Goal: Navigation & Orientation: Go to known website

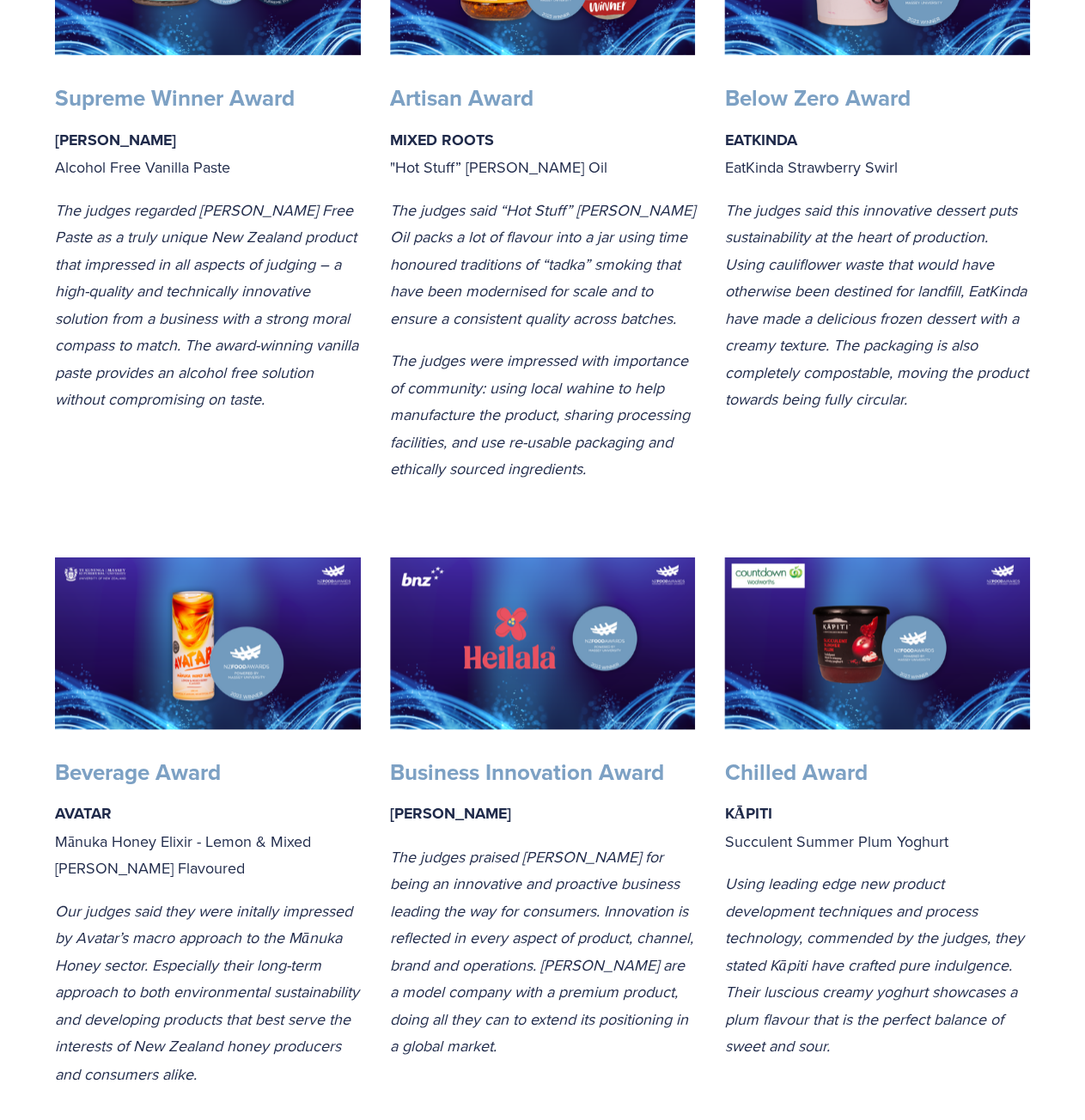
drag, startPoint x: 499, startPoint y: 305, endPoint x: 446, endPoint y: 527, distance: 228.2
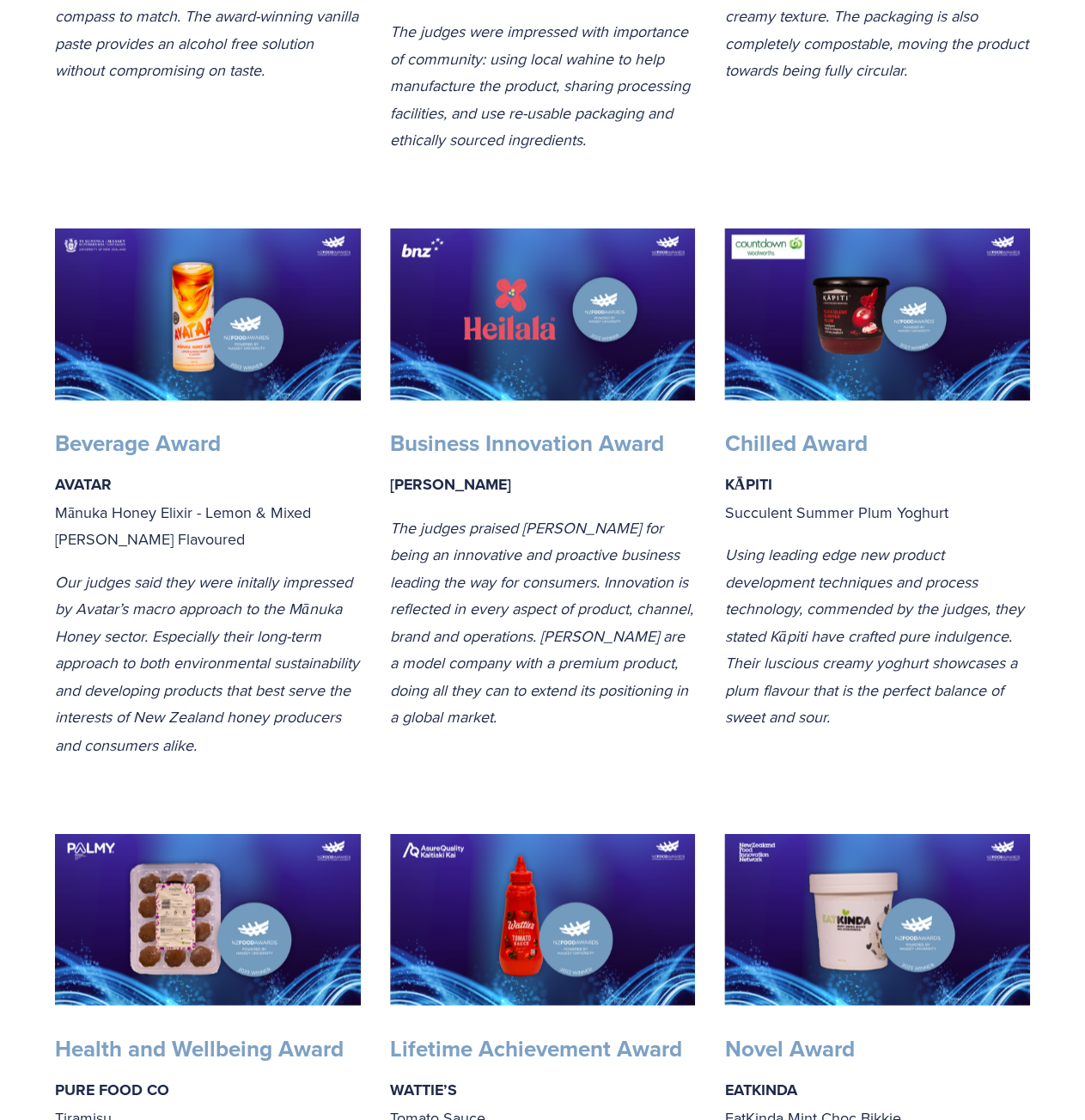
scroll to position [1361, 0]
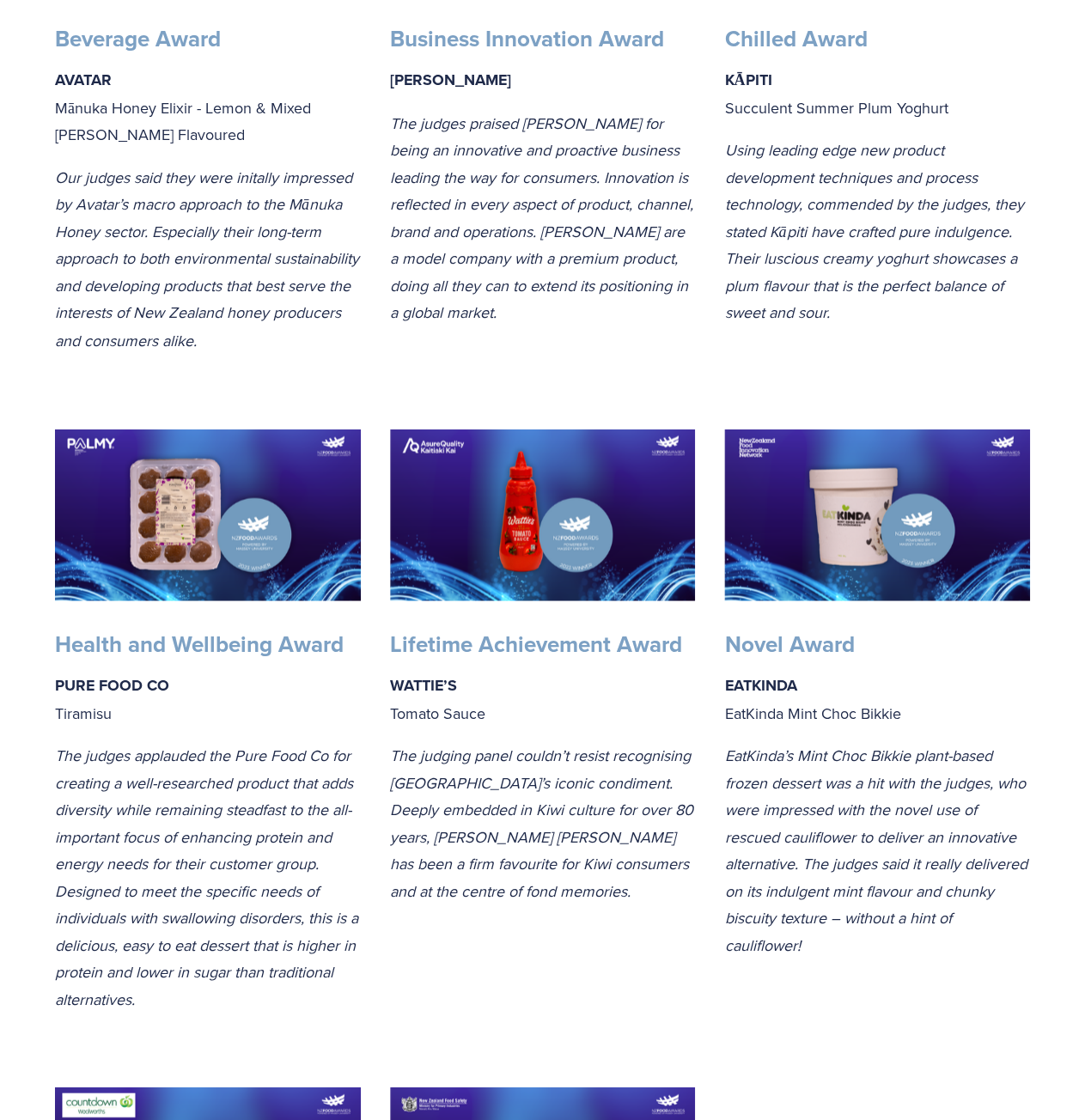
drag, startPoint x: 302, startPoint y: 232, endPoint x: 270, endPoint y: 466, distance: 236.2
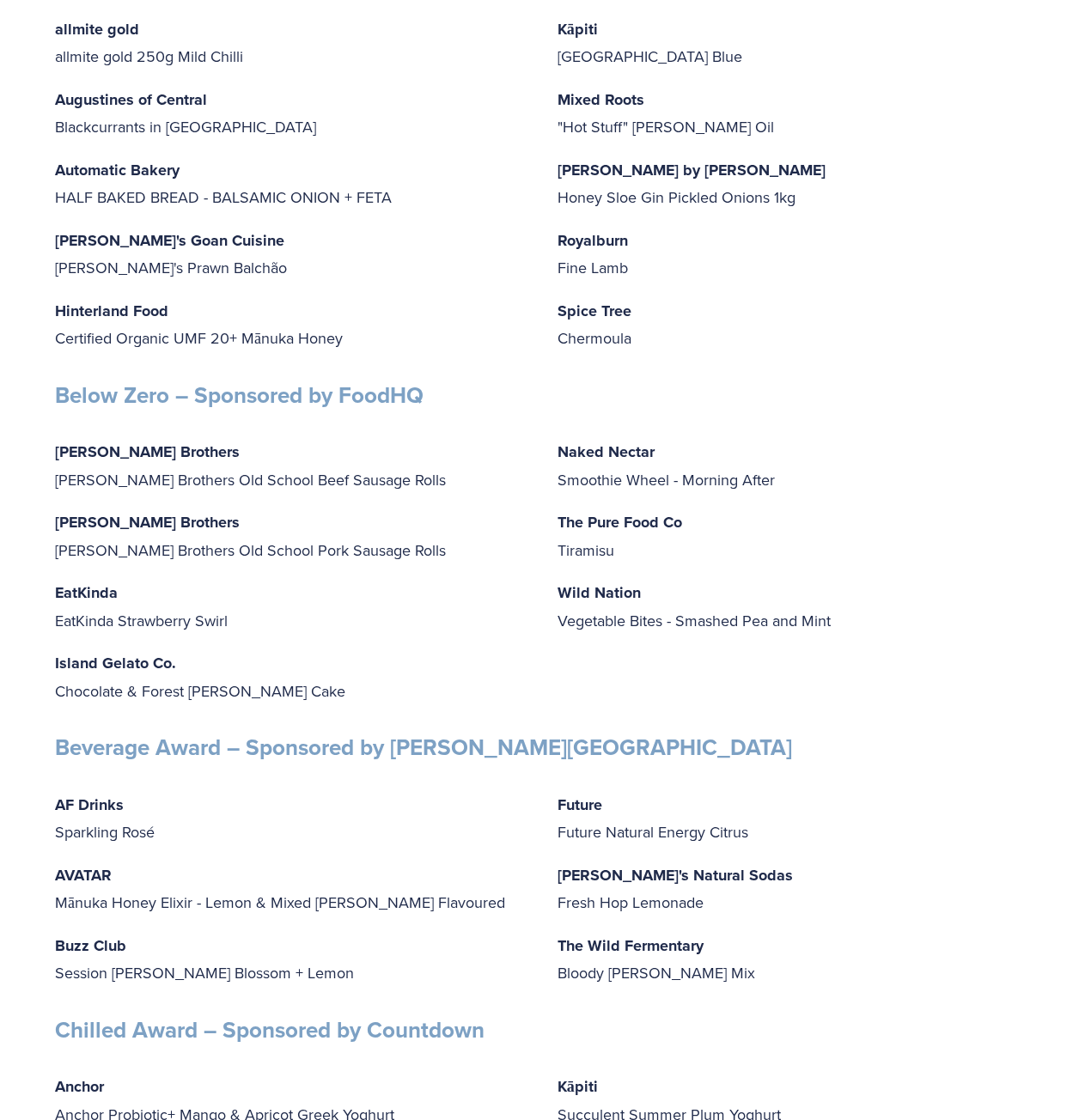
drag, startPoint x: 359, startPoint y: 164, endPoint x: 355, endPoint y: 786, distance: 622.0
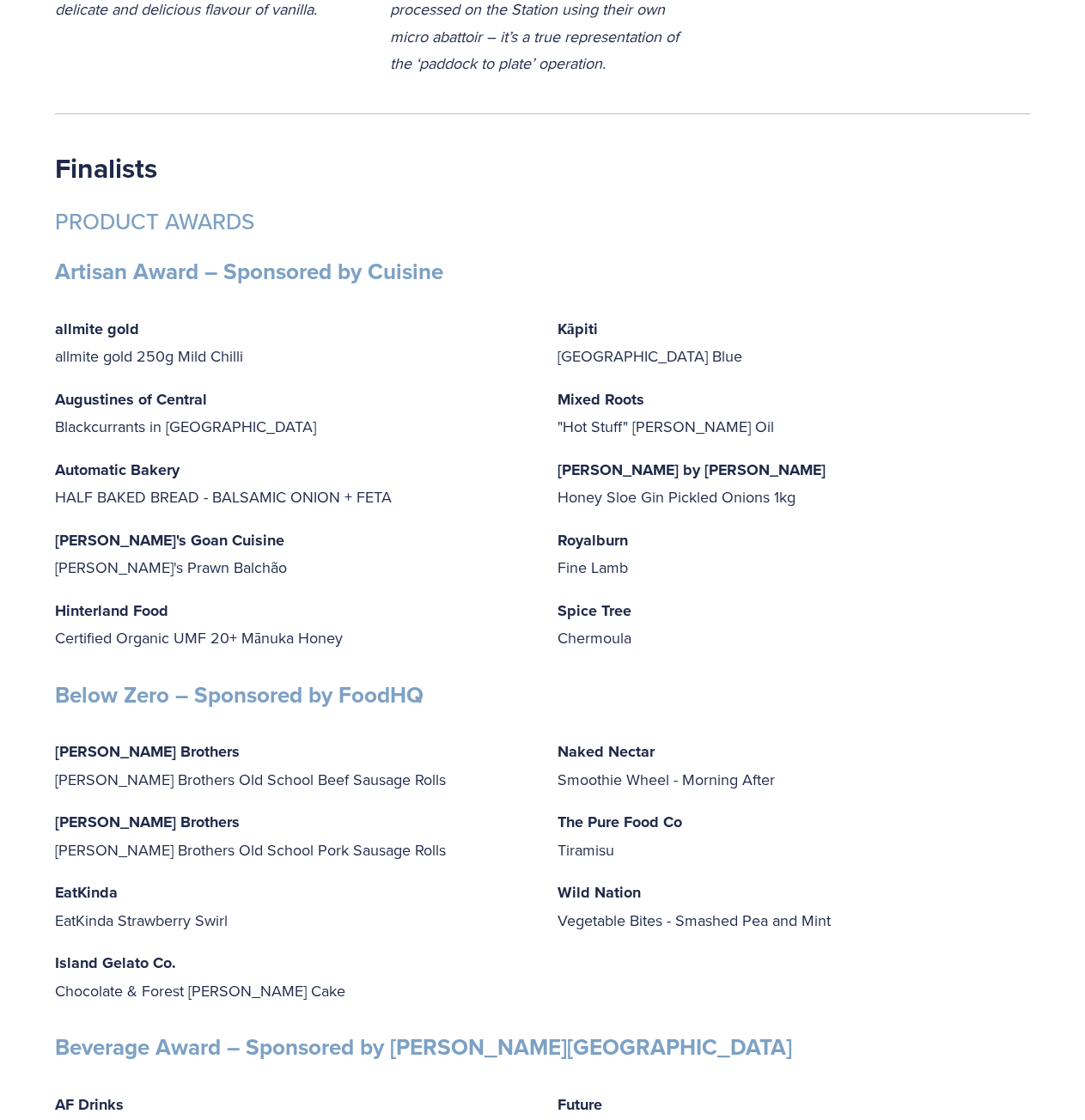
drag, startPoint x: 491, startPoint y: 742, endPoint x: 469, endPoint y: 418, distance: 324.7
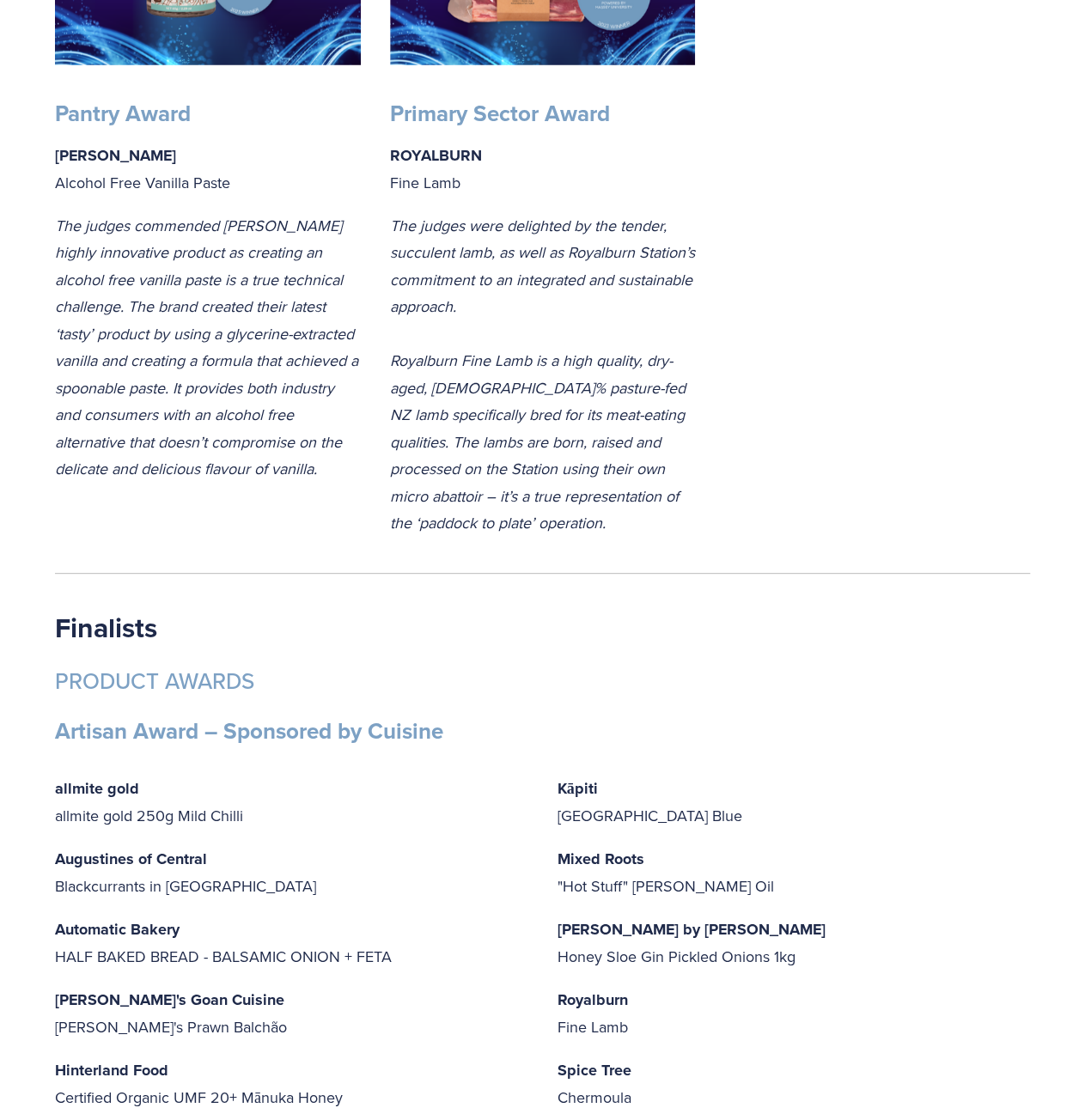
drag, startPoint x: 668, startPoint y: 642, endPoint x: 675, endPoint y: 586, distance: 56.4
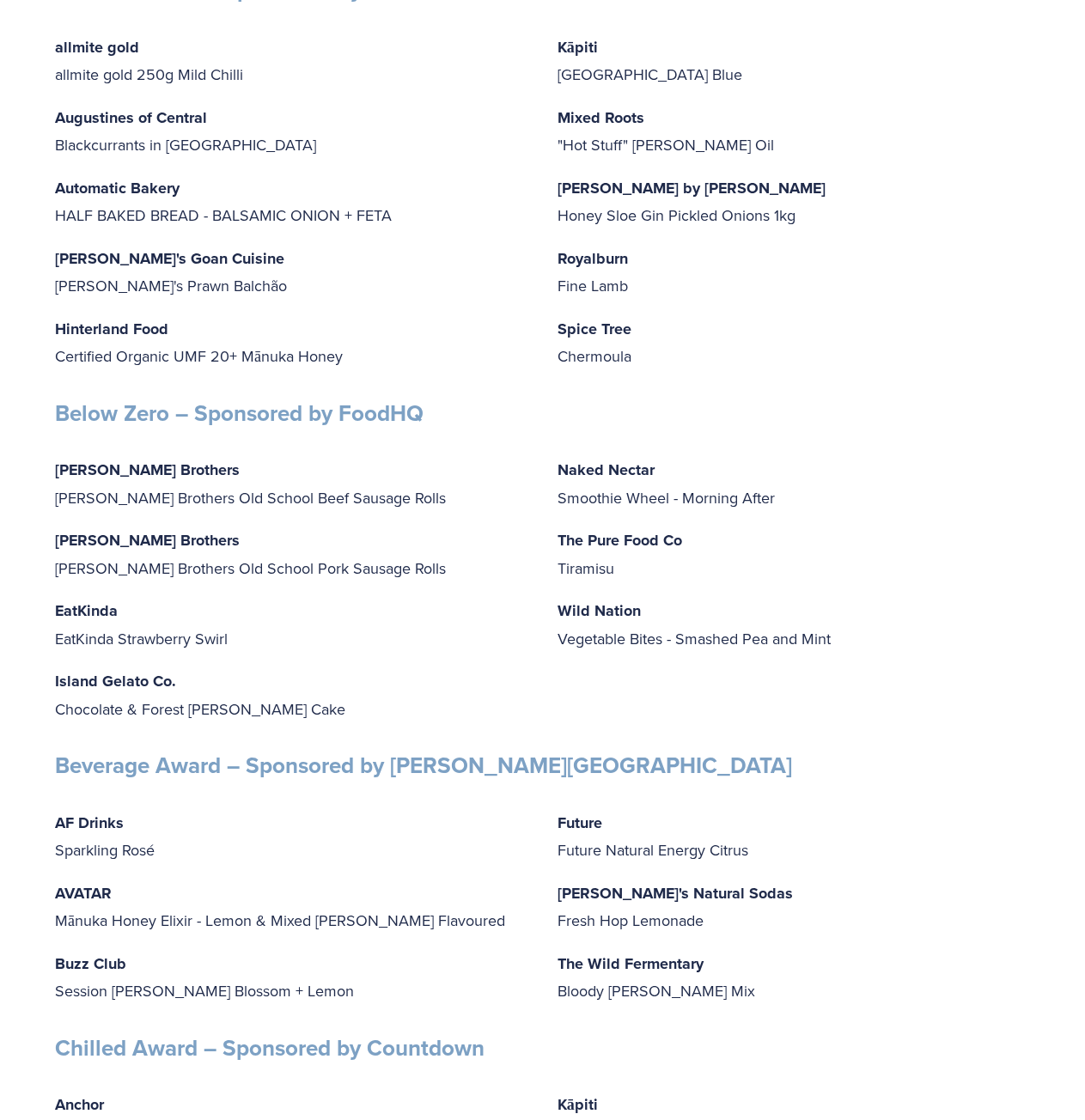
drag, startPoint x: 844, startPoint y: 430, endPoint x: 837, endPoint y: 795, distance: 365.1
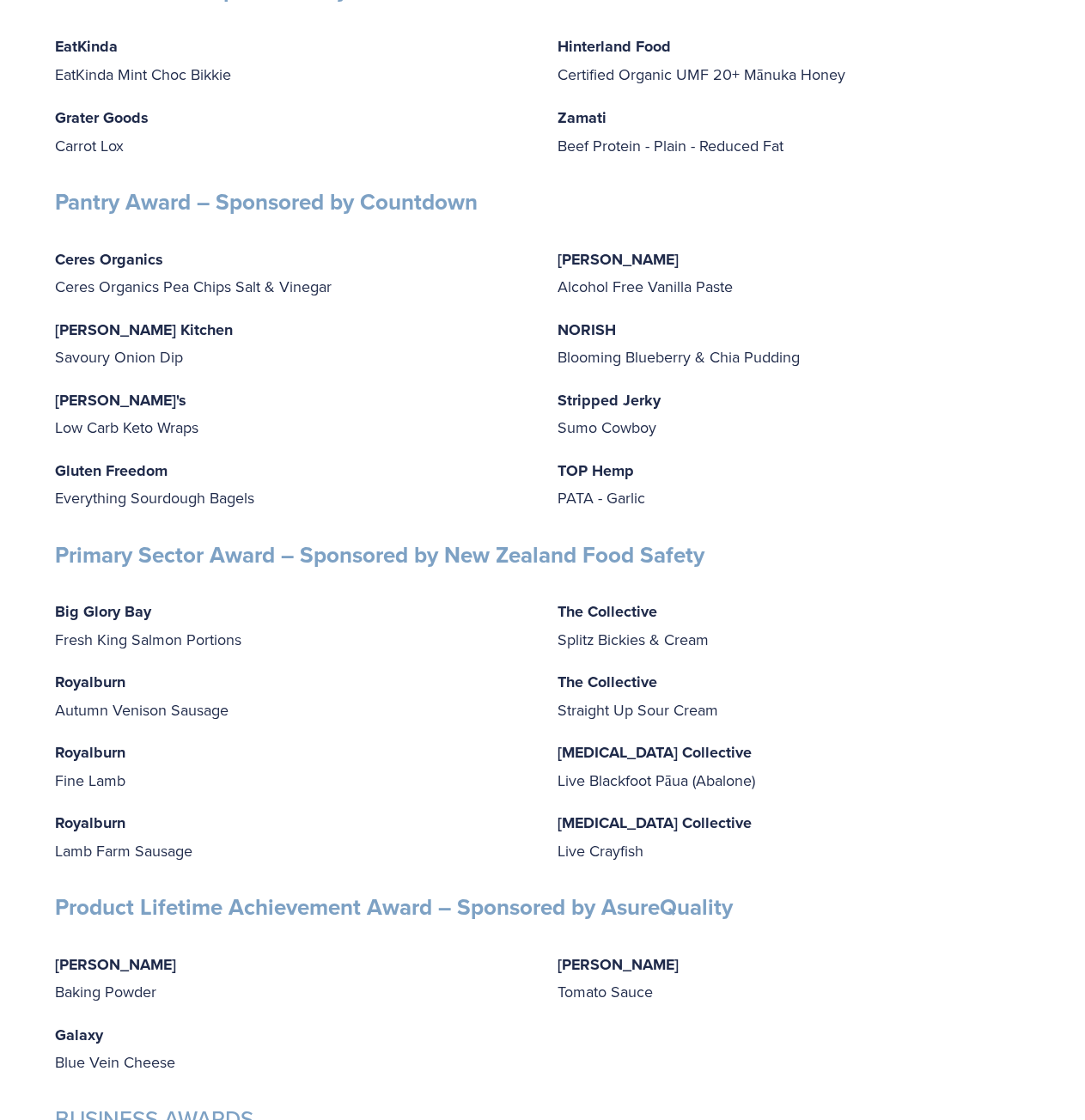
drag, startPoint x: 852, startPoint y: 426, endPoint x: 829, endPoint y: 557, distance: 133.0
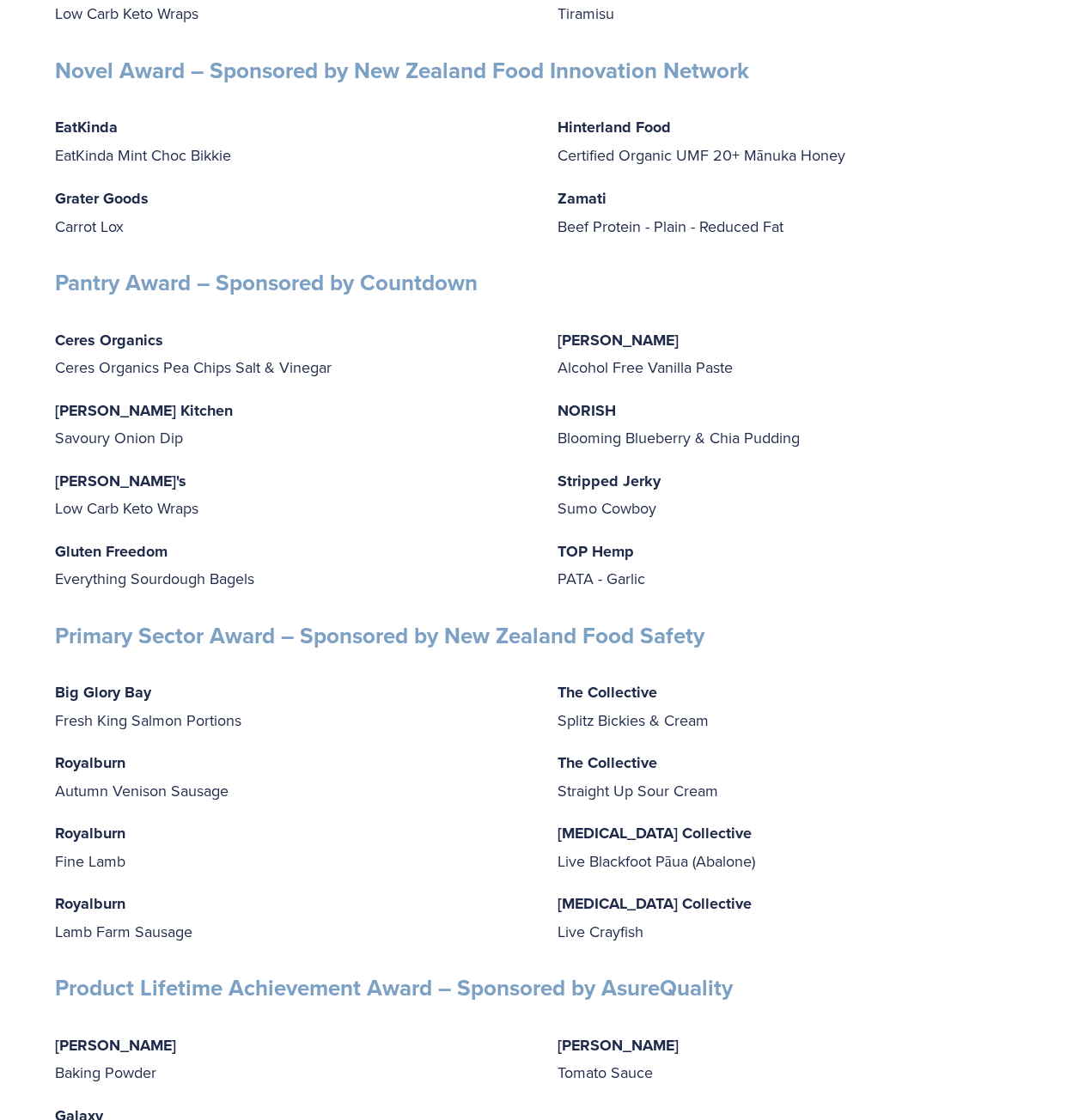
drag, startPoint x: 873, startPoint y: 578, endPoint x: 875, endPoint y: 512, distance: 66.0
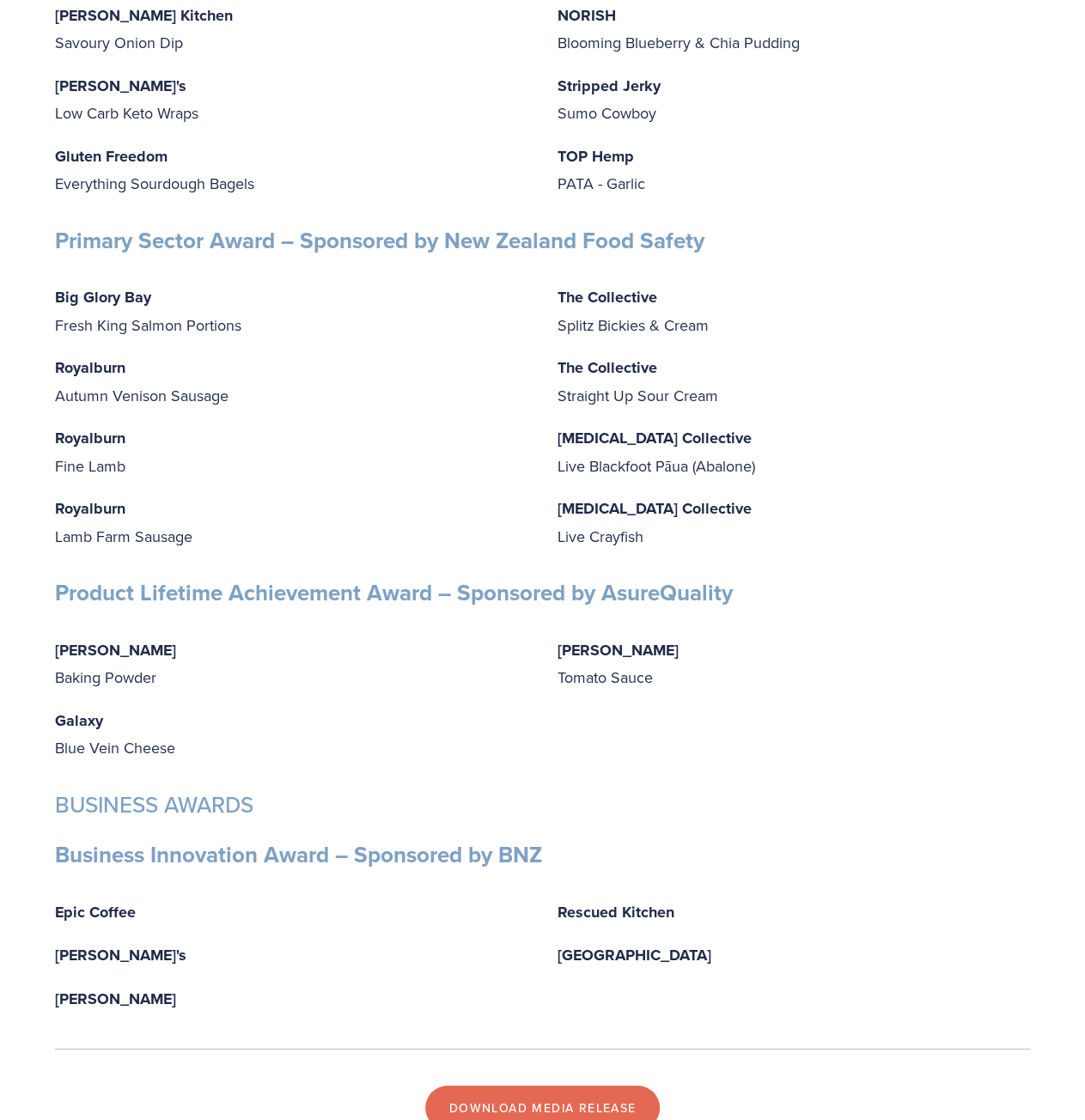
drag, startPoint x: 897, startPoint y: 455, endPoint x: 862, endPoint y: 561, distance: 111.6
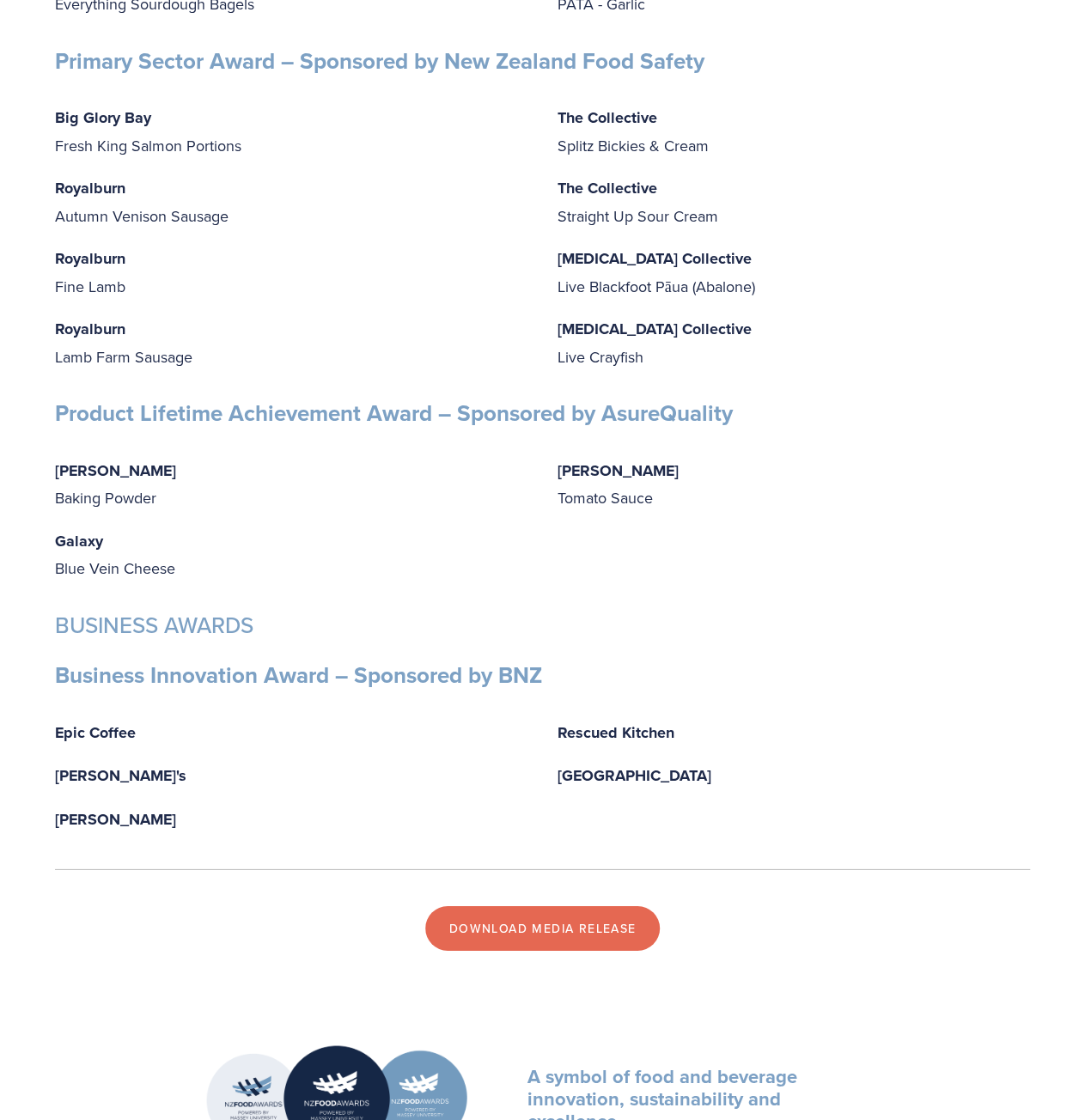
scroll to position [5280, 0]
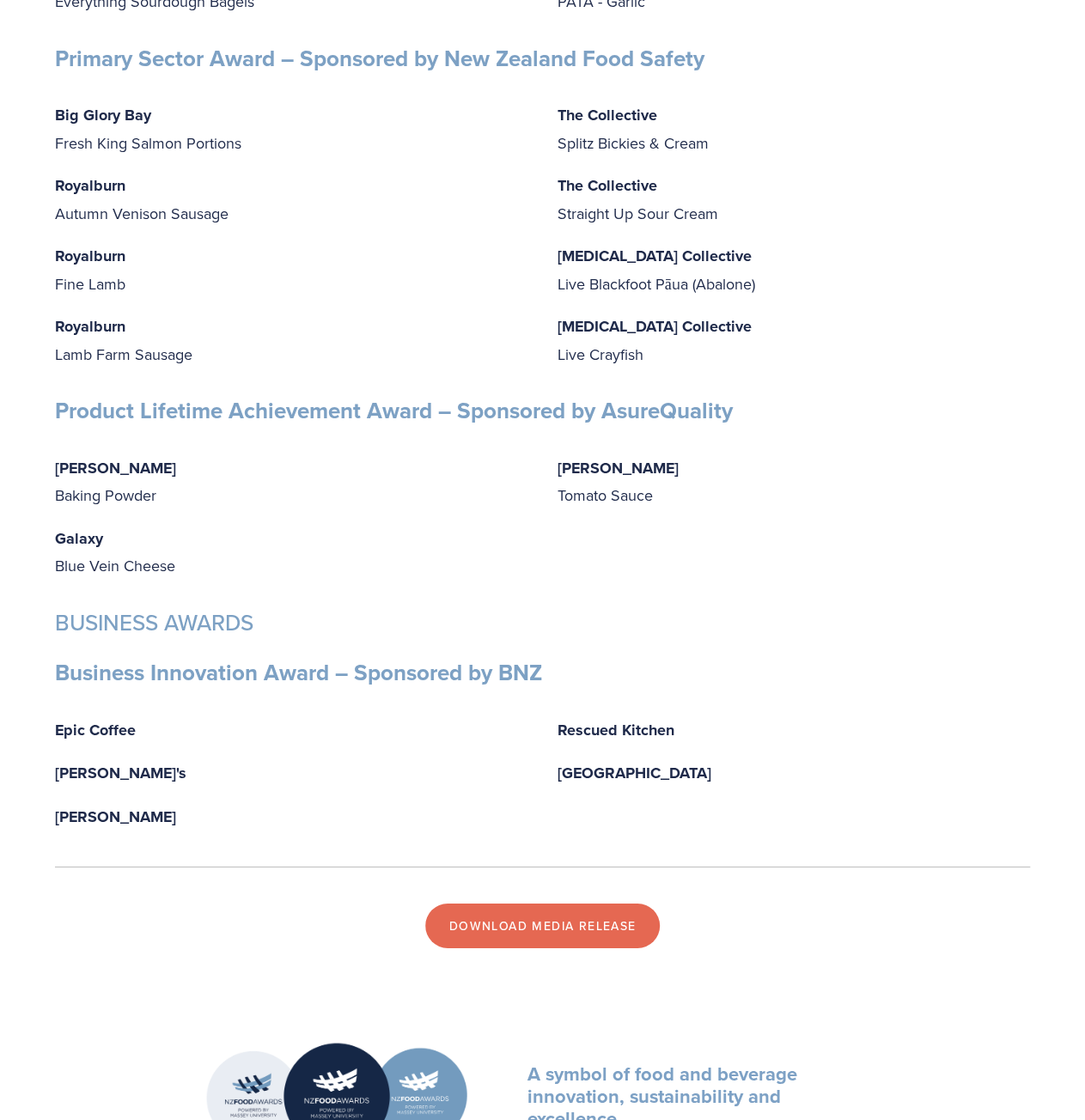
drag, startPoint x: 880, startPoint y: 466, endPoint x: 860, endPoint y: 519, distance: 56.6
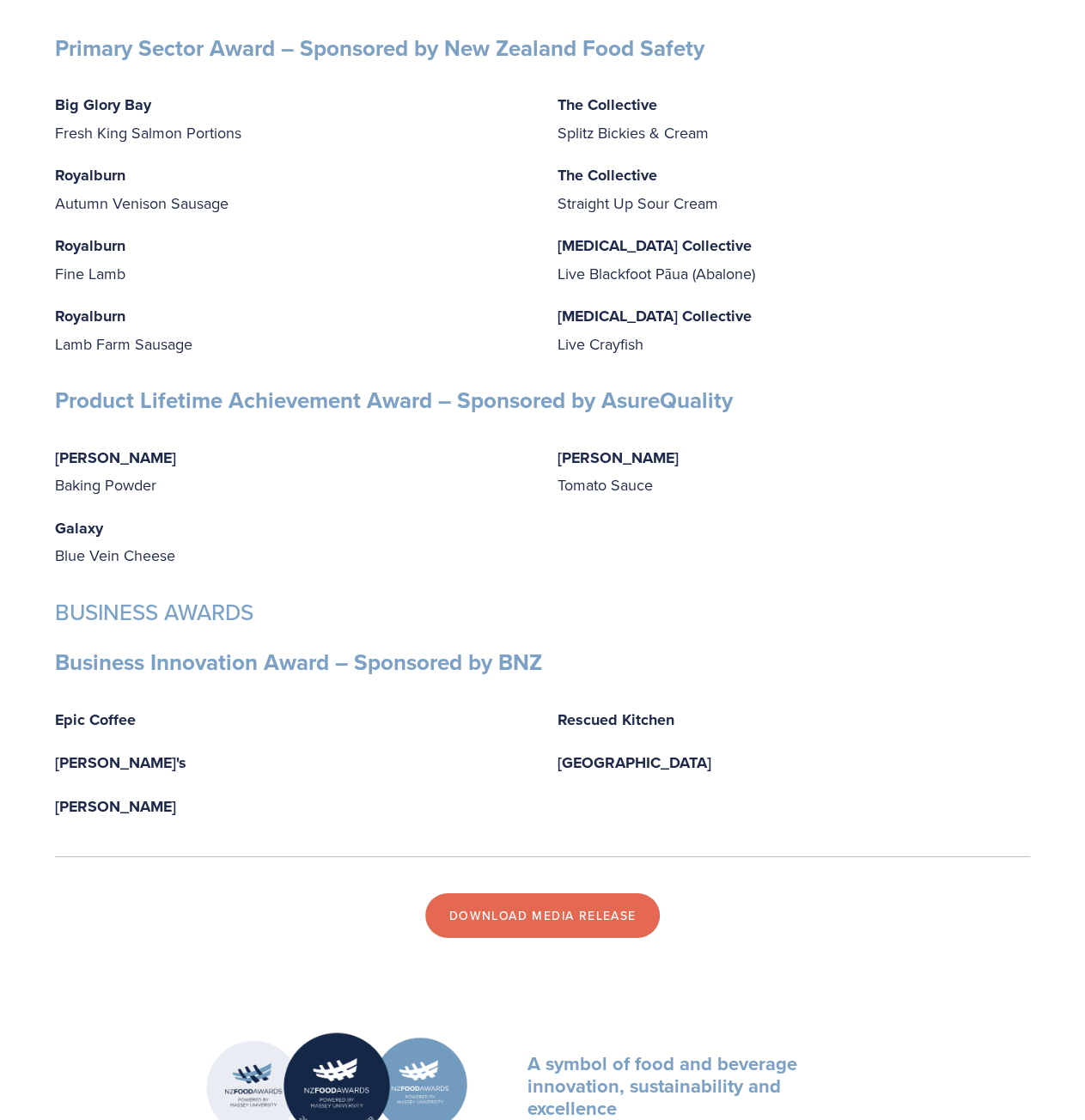
drag, startPoint x: 979, startPoint y: 733, endPoint x: 967, endPoint y: 756, distance: 25.9
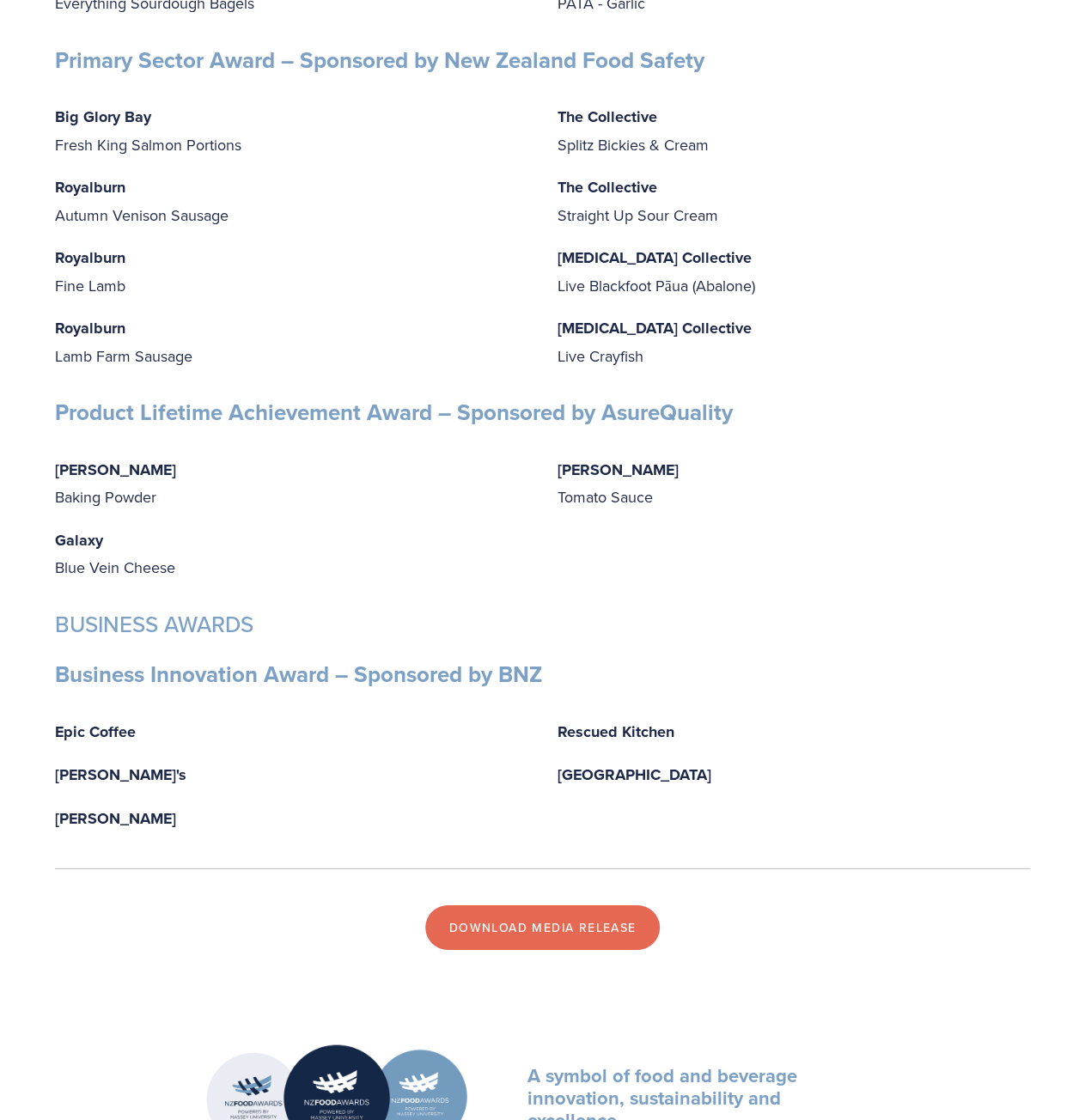
drag, startPoint x: 962, startPoint y: 743, endPoint x: 962, endPoint y: 698, distance: 45.0
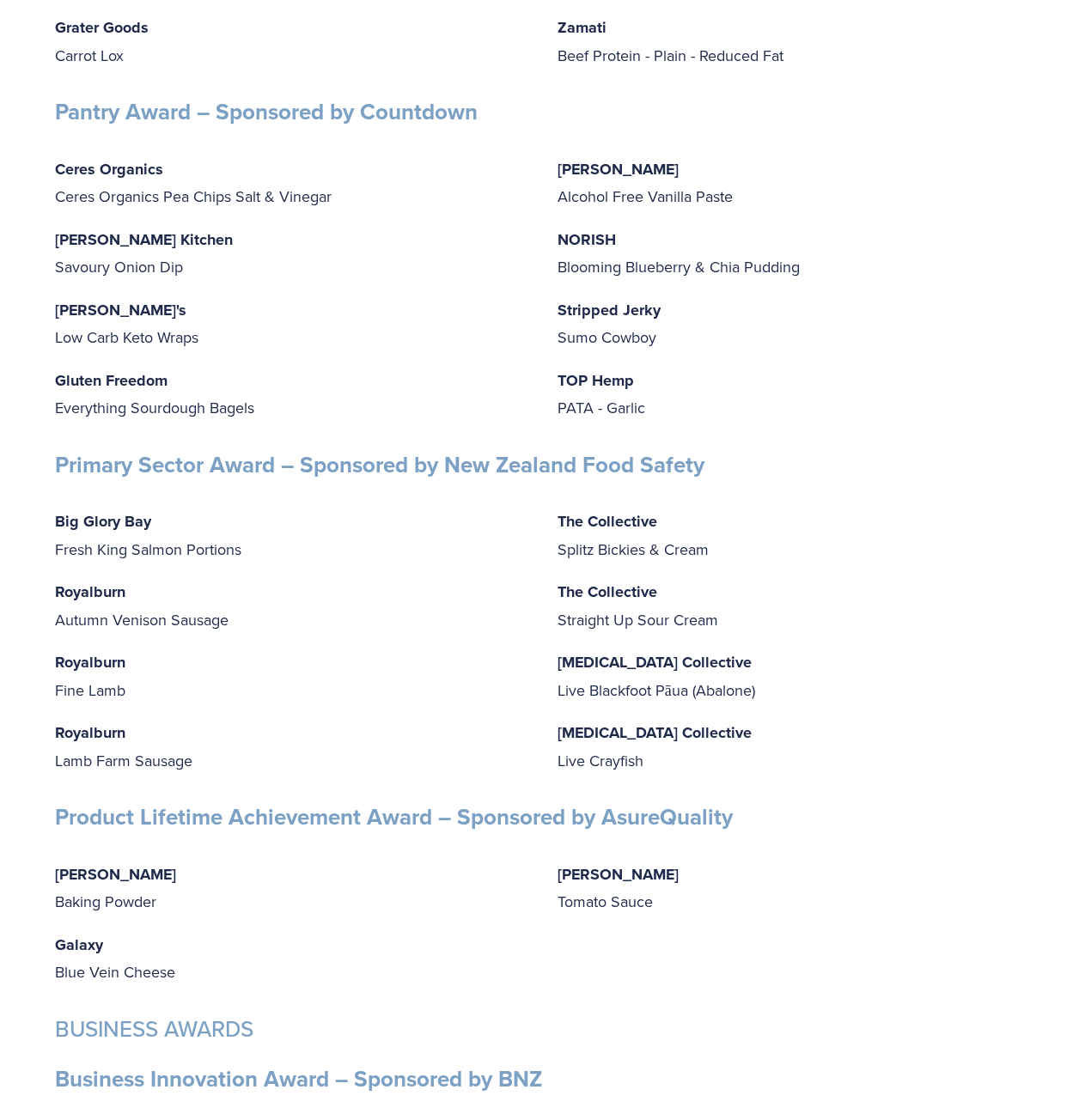
drag, startPoint x: 934, startPoint y: 775, endPoint x: 936, endPoint y: 651, distance: 124.0
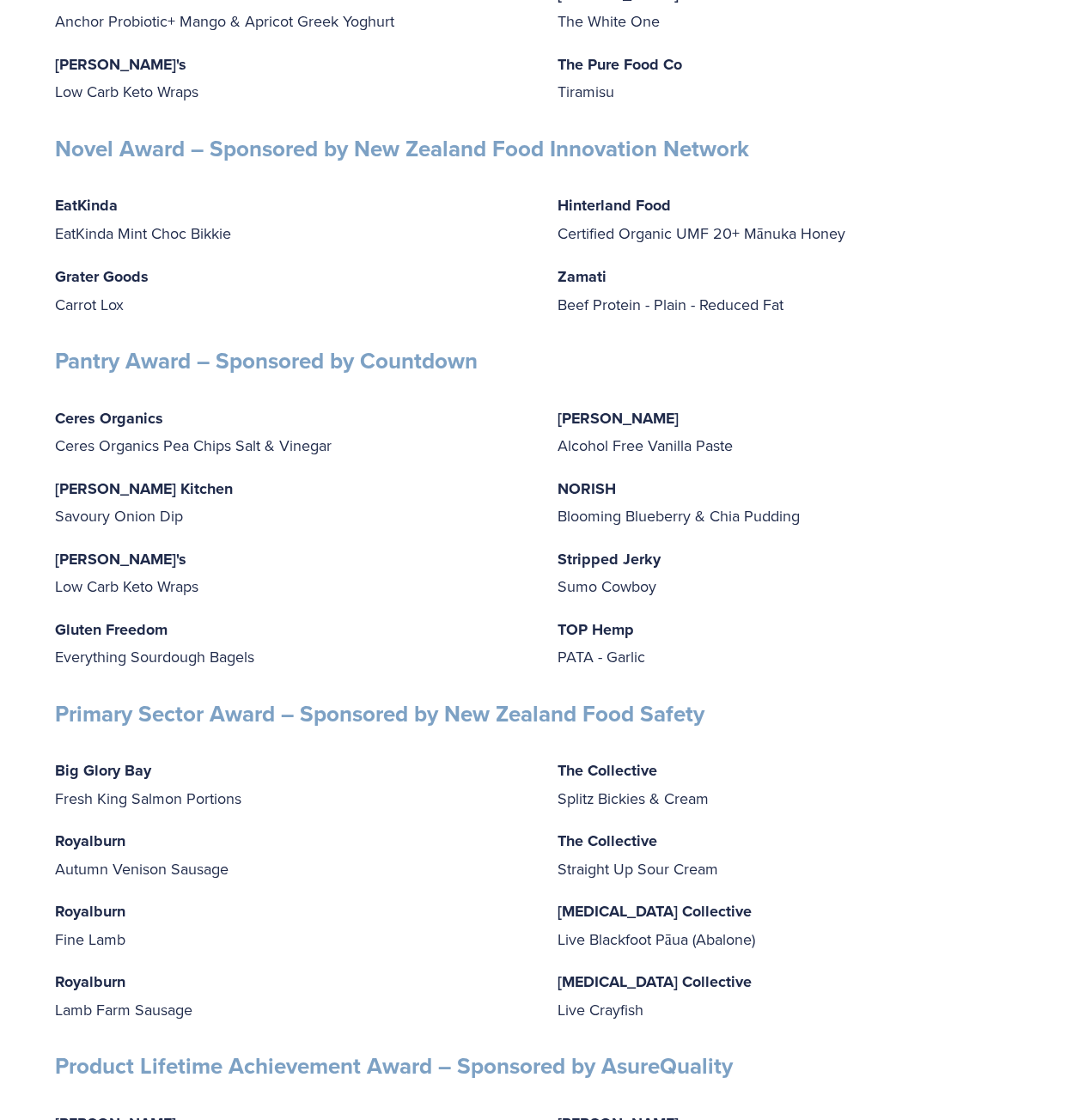
drag, startPoint x: 930, startPoint y: 675, endPoint x: 926, endPoint y: 619, distance: 56.1
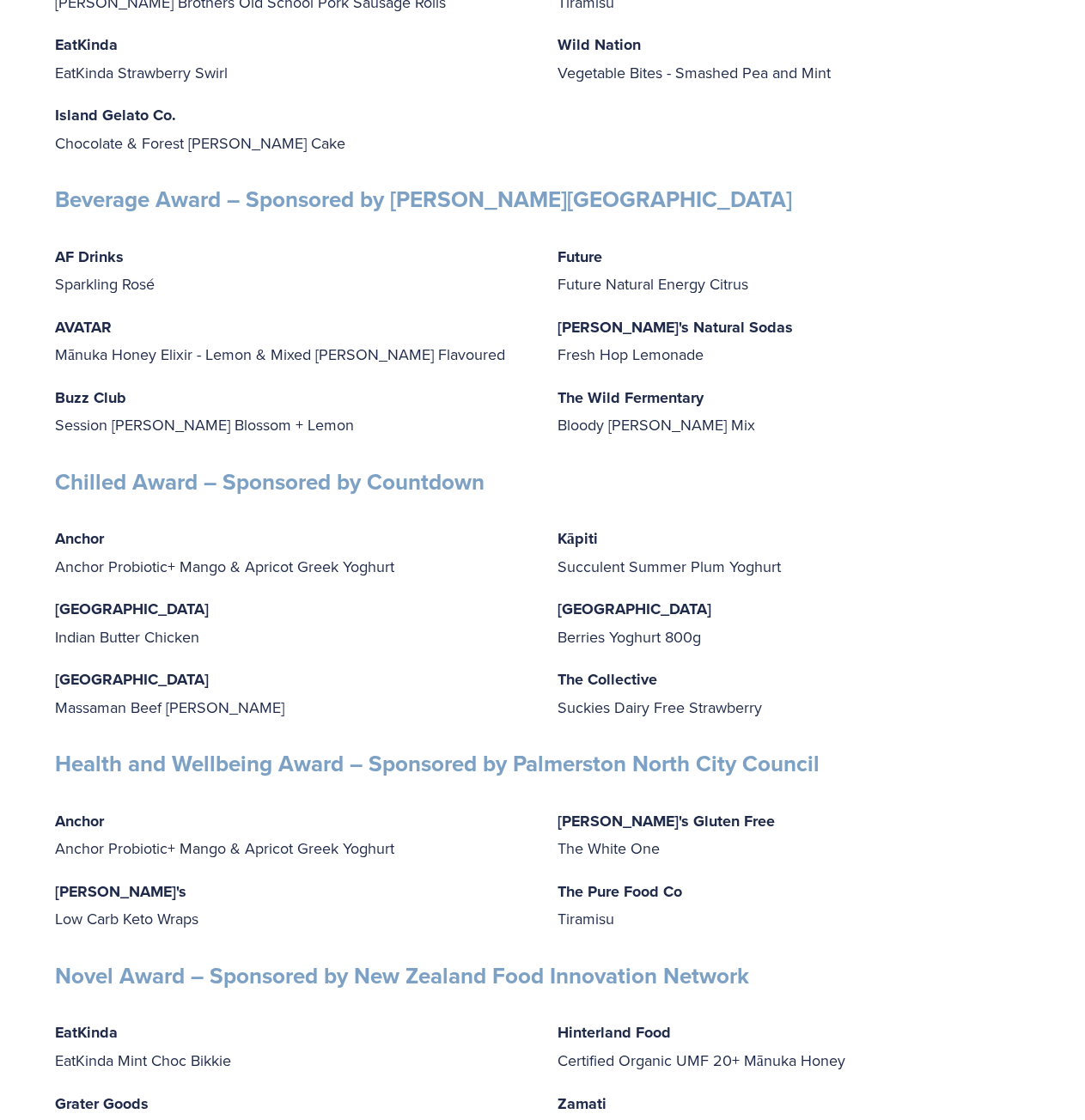
drag, startPoint x: 908, startPoint y: 630, endPoint x: 898, endPoint y: 571, distance: 59.8
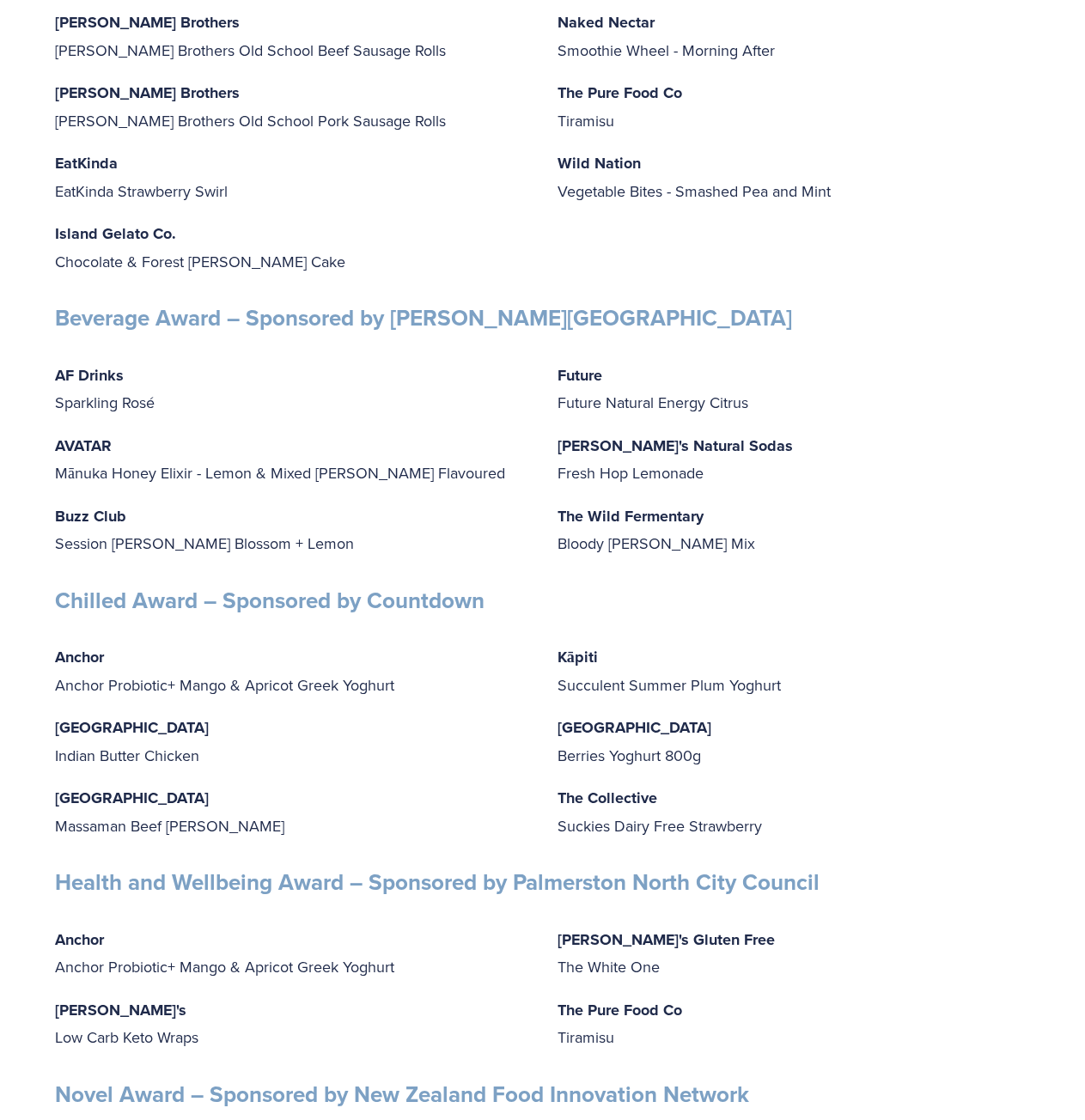
drag, startPoint x: 924, startPoint y: 681, endPoint x: 912, endPoint y: 635, distance: 47.5
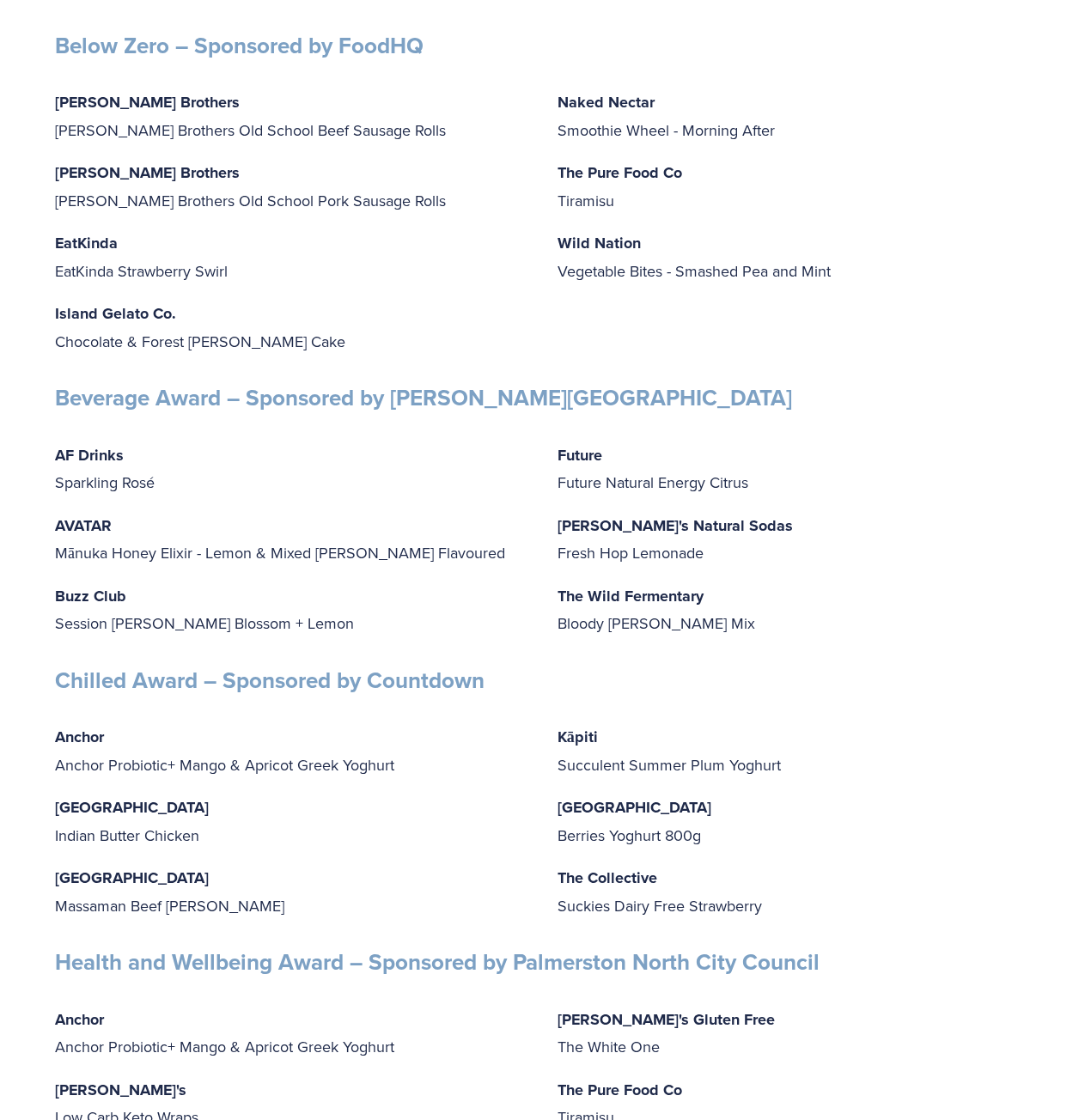
scroll to position [3591, 0]
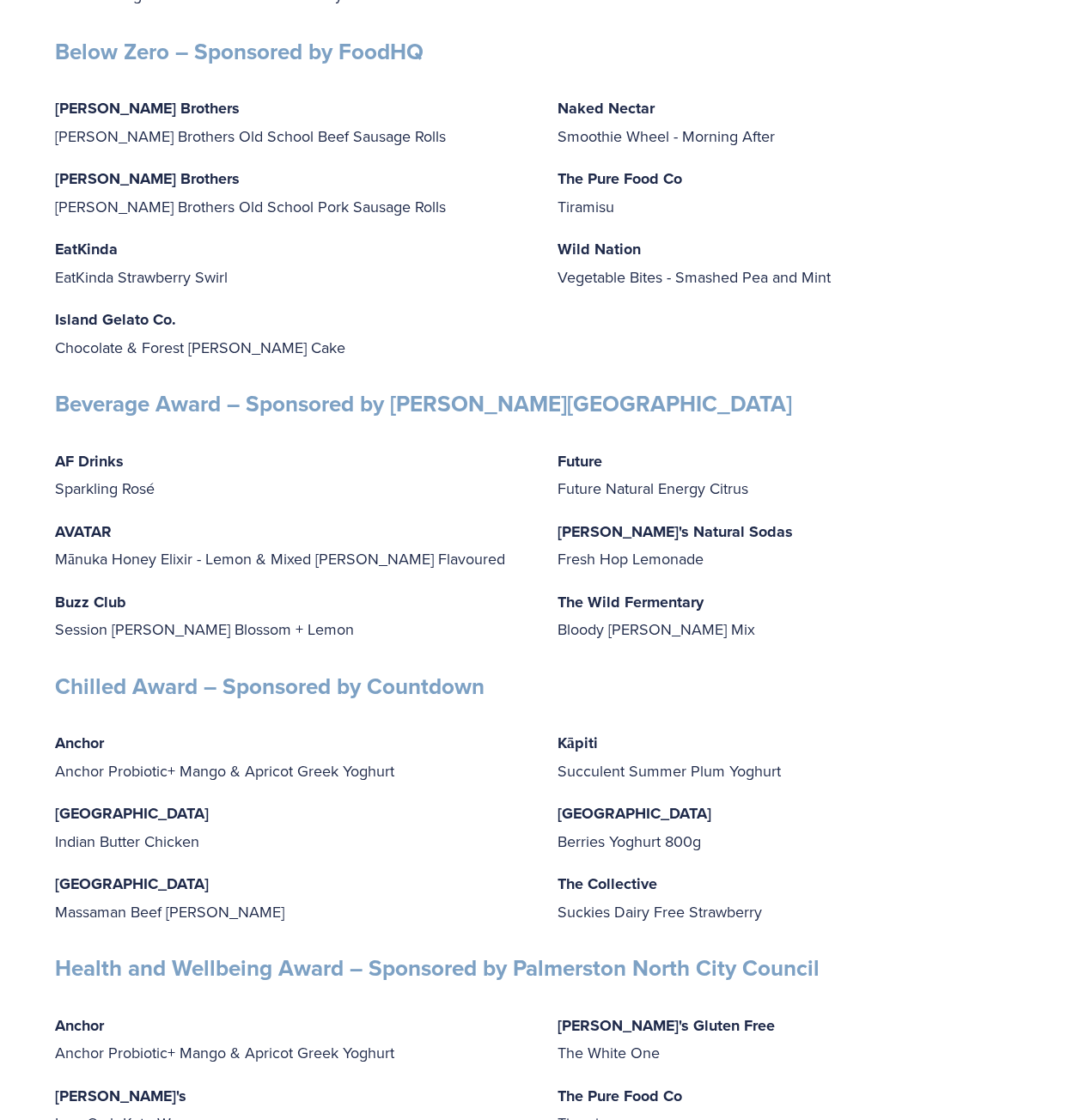
drag, startPoint x: 912, startPoint y: 635, endPoint x: 896, endPoint y: 597, distance: 41.2
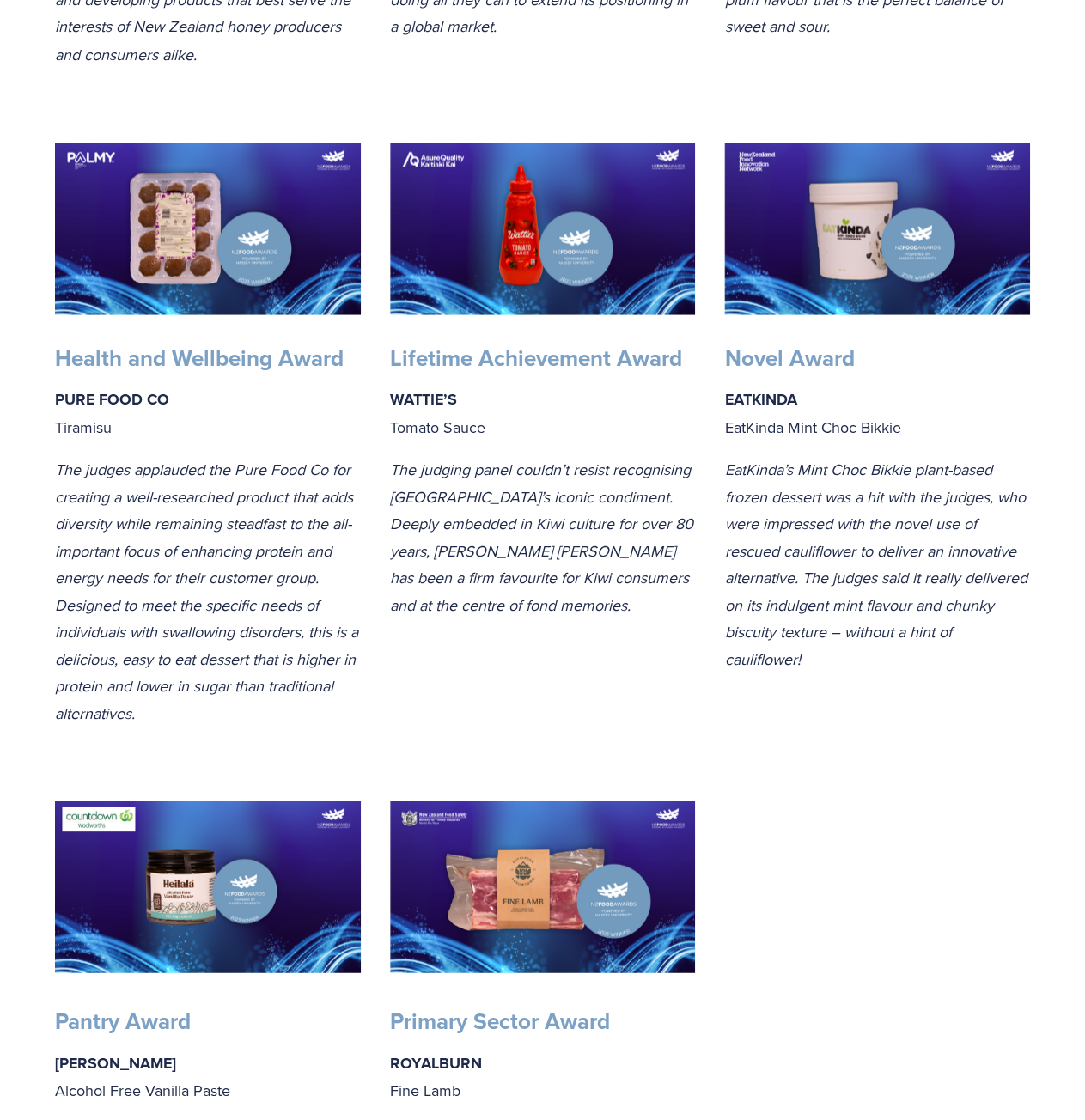
drag, startPoint x: 903, startPoint y: 902, endPoint x: 858, endPoint y: 559, distance: 345.9
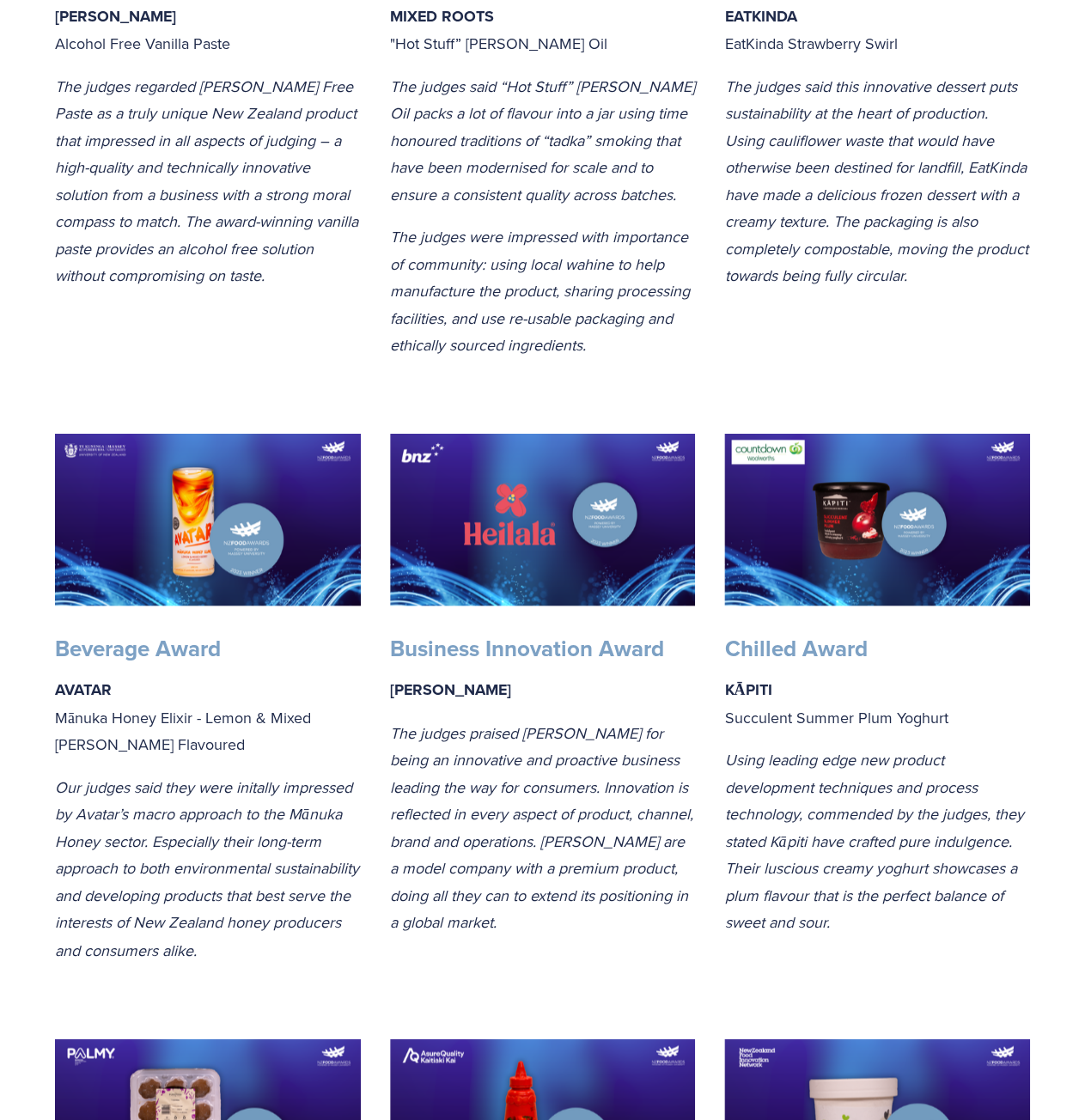
drag, startPoint x: 905, startPoint y: 862, endPoint x: 906, endPoint y: 576, distance: 286.0
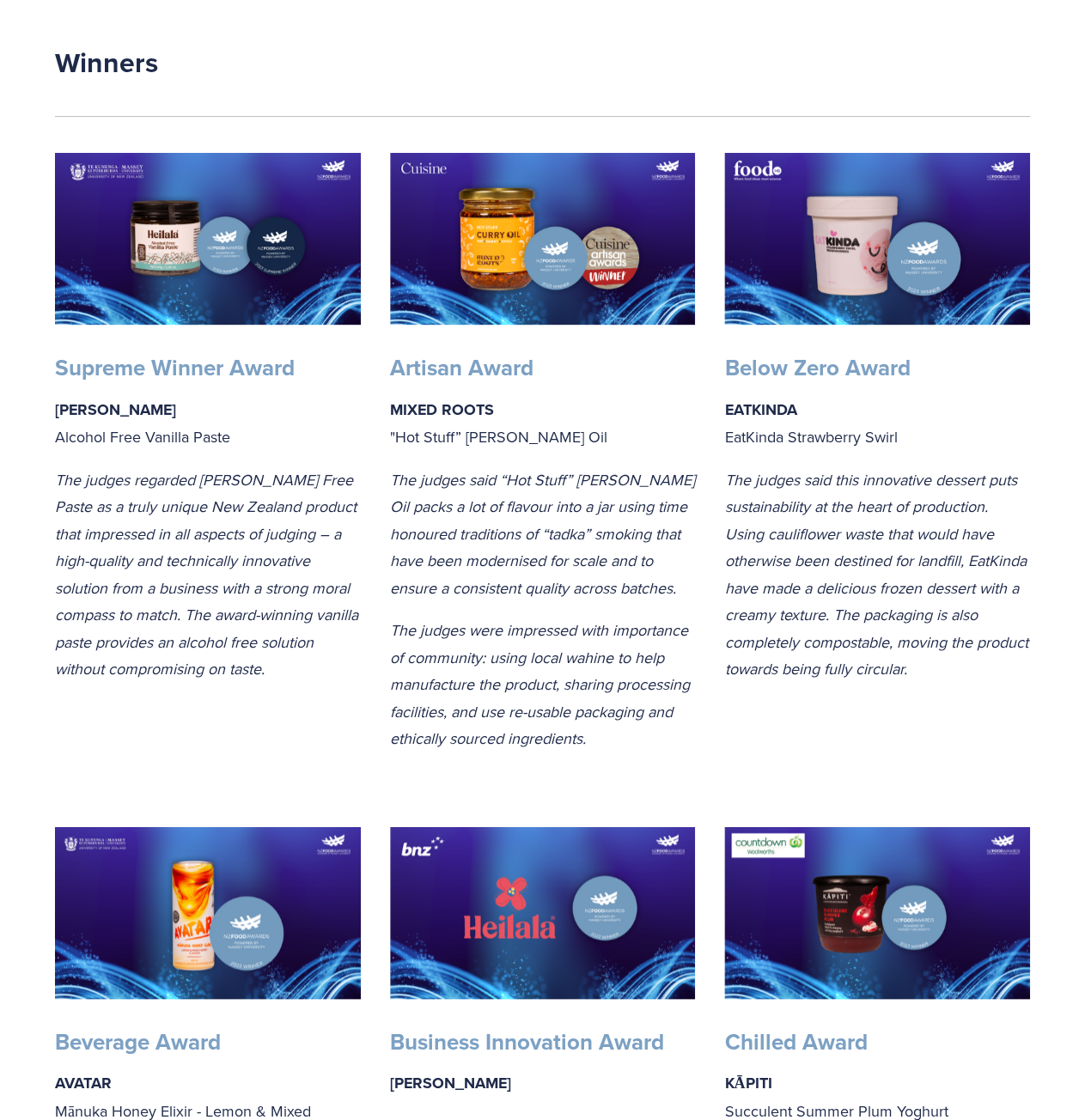
drag, startPoint x: 897, startPoint y: 636, endPoint x: 900, endPoint y: 527, distance: 109.0
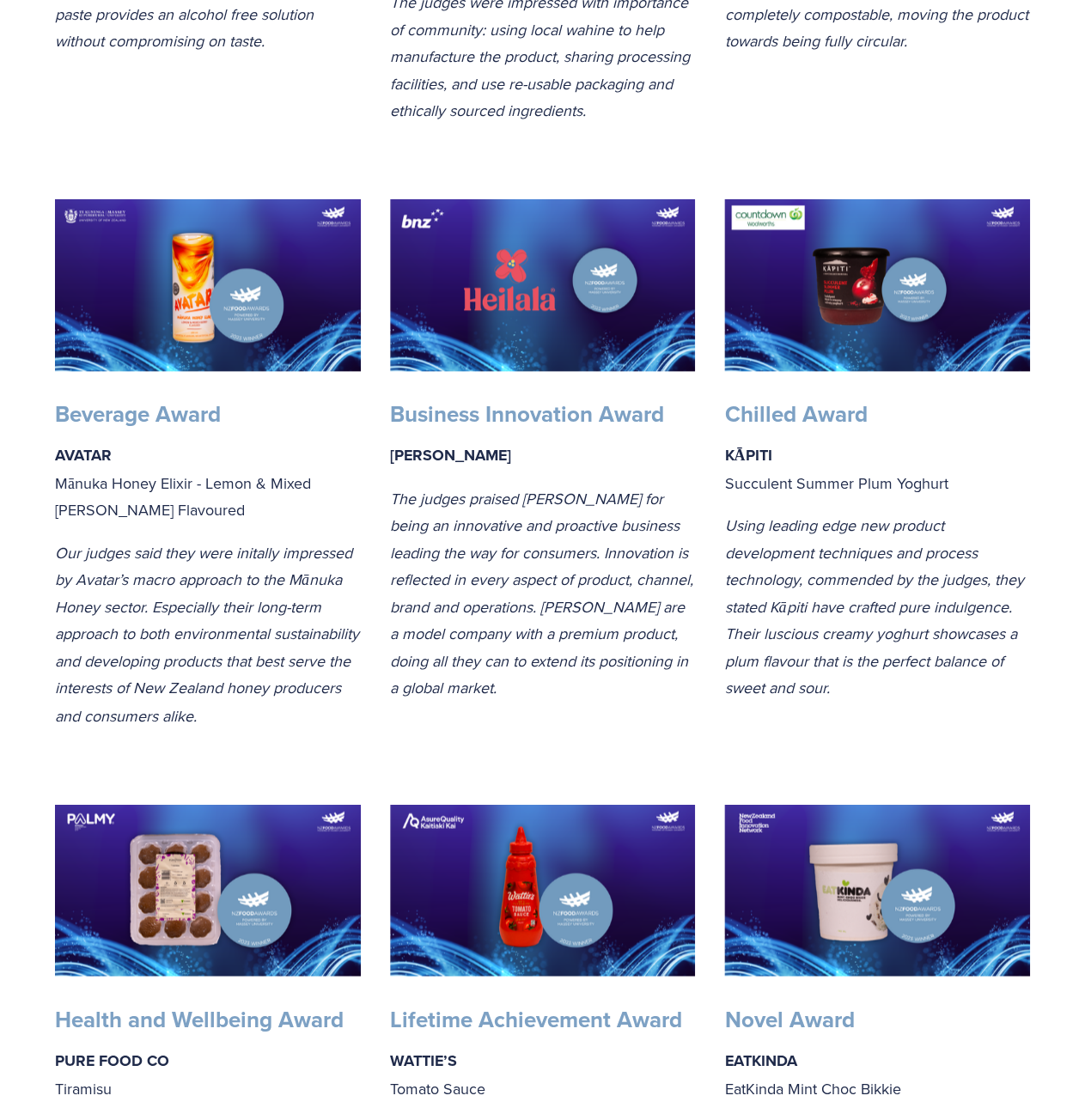
scroll to position [1042, 0]
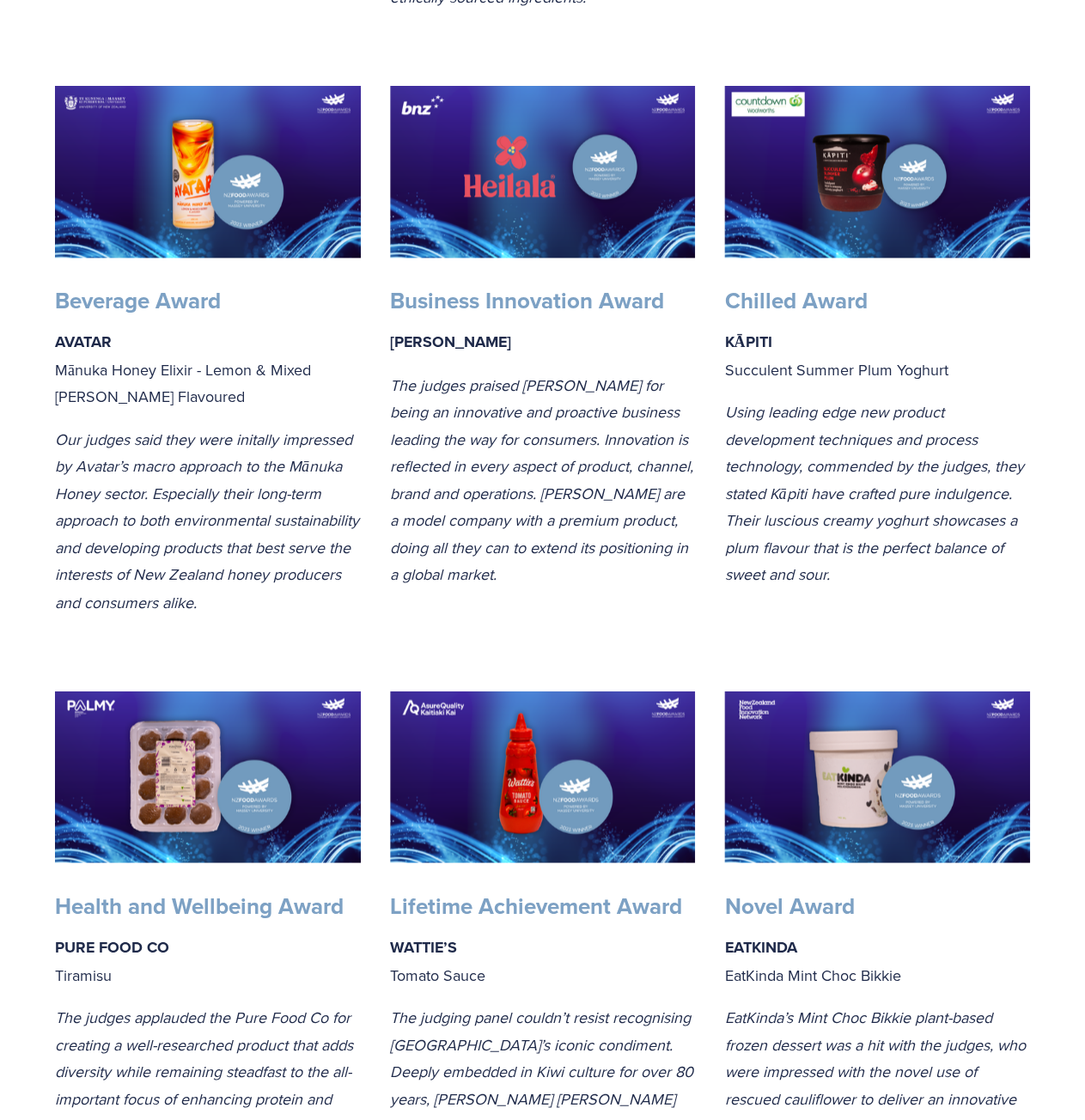
drag, startPoint x: 896, startPoint y: 563, endPoint x: 877, endPoint y: 733, distance: 171.1
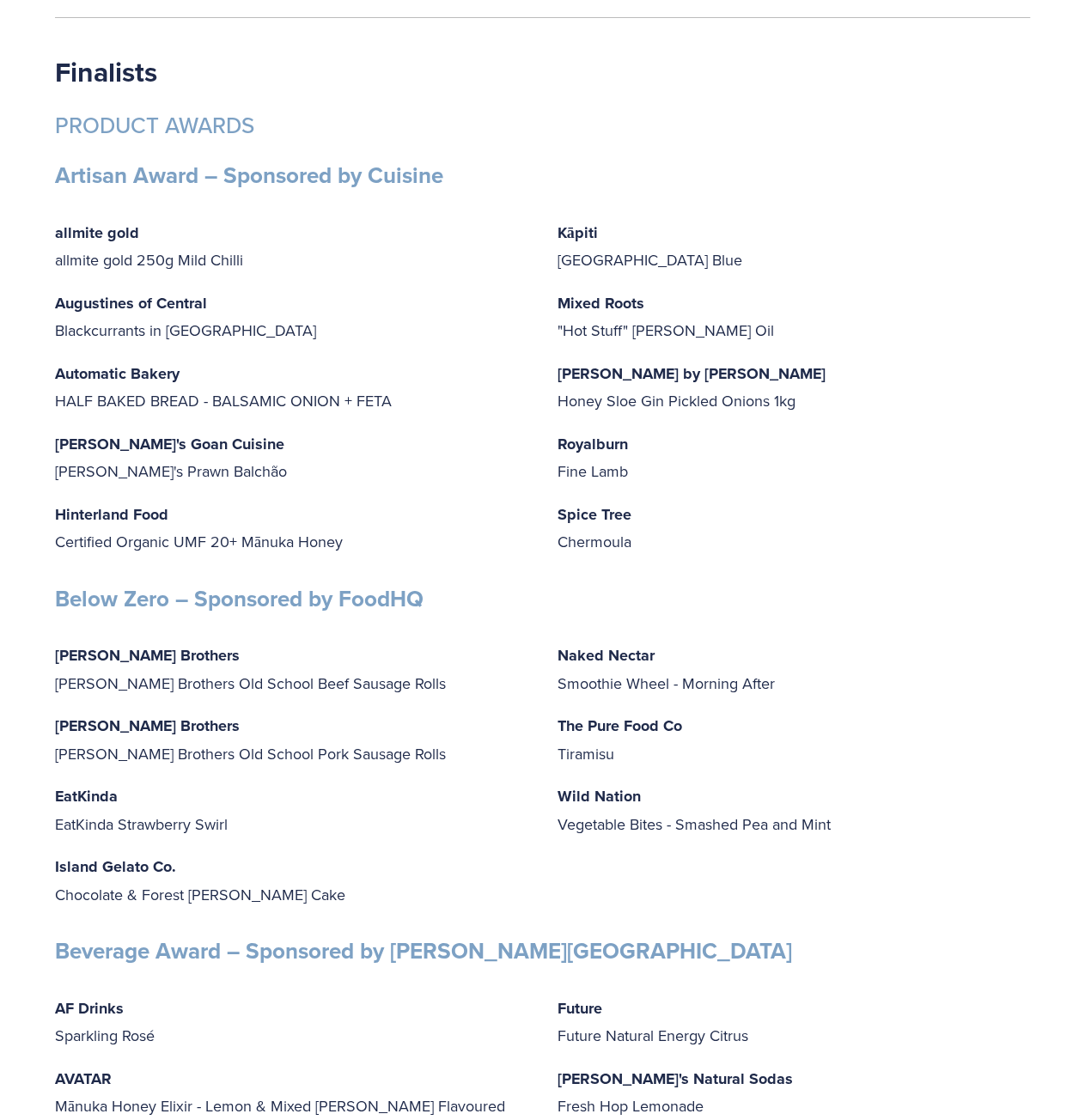
drag, startPoint x: 850, startPoint y: 515, endPoint x: 845, endPoint y: 772, distance: 257.0
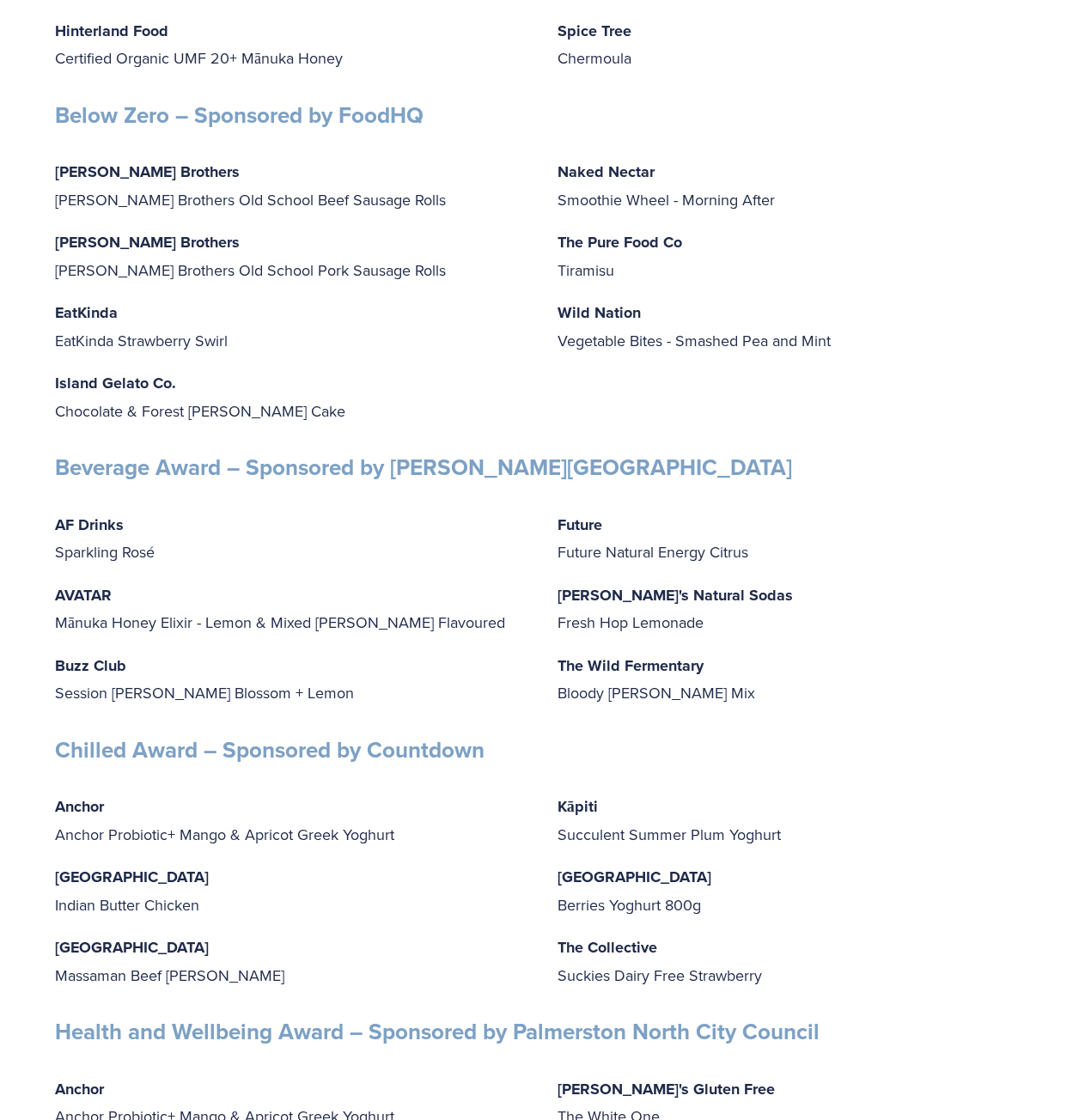
drag, startPoint x: 922, startPoint y: 556, endPoint x: 906, endPoint y: 654, distance: 99.3
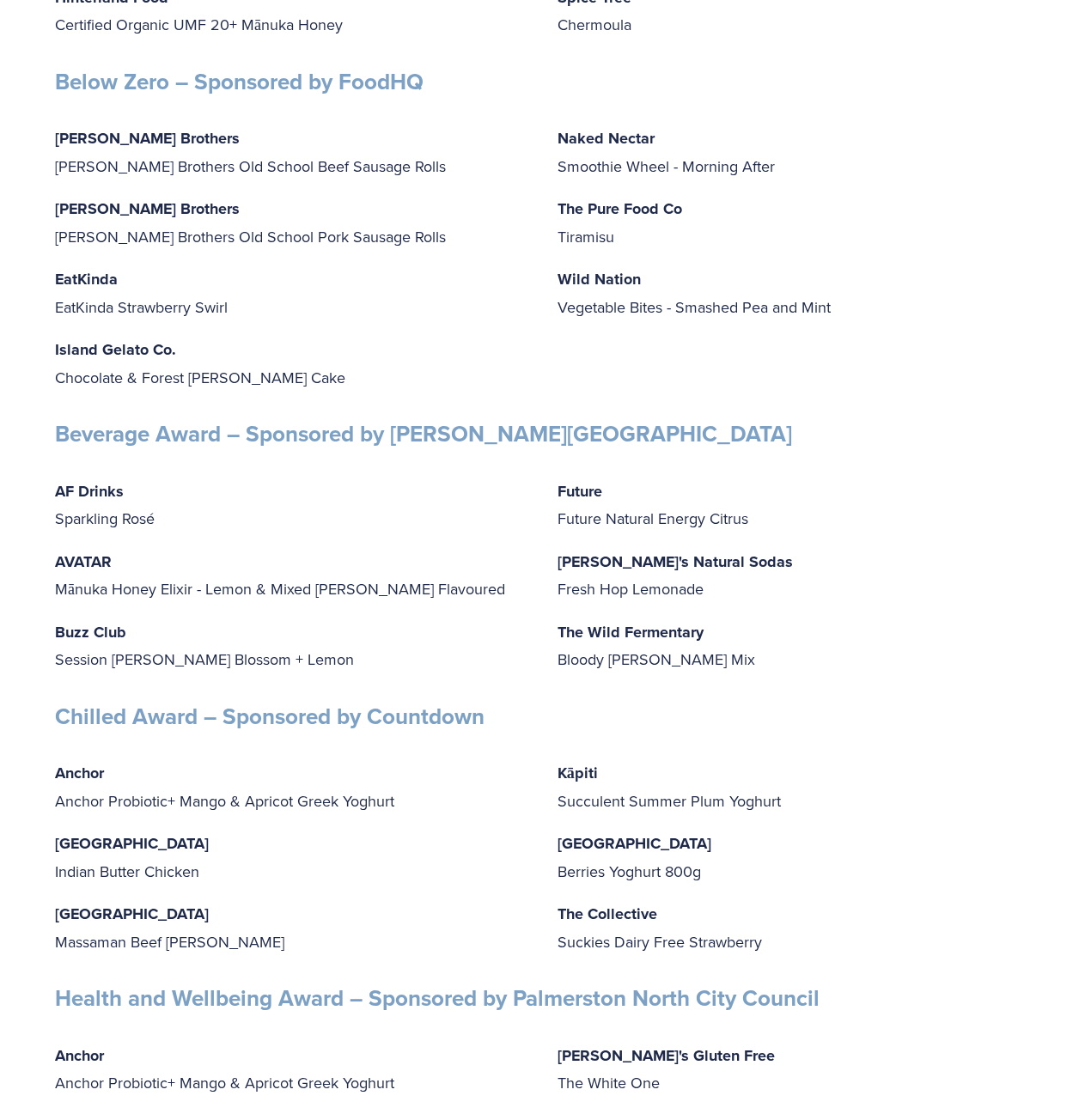
scroll to position [3573, 0]
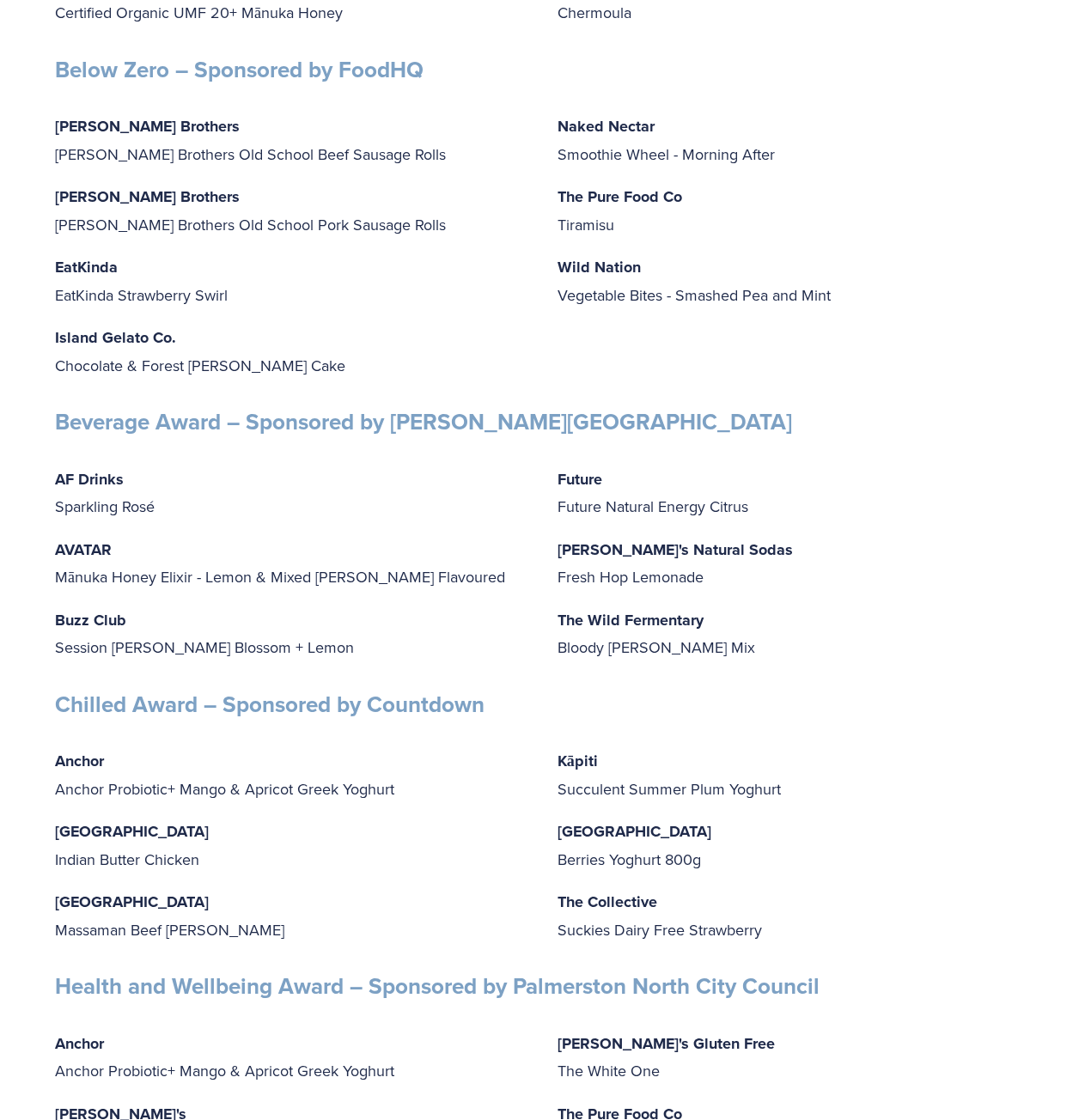
drag, startPoint x: 917, startPoint y: 581, endPoint x: 907, endPoint y: 622, distance: 42.2
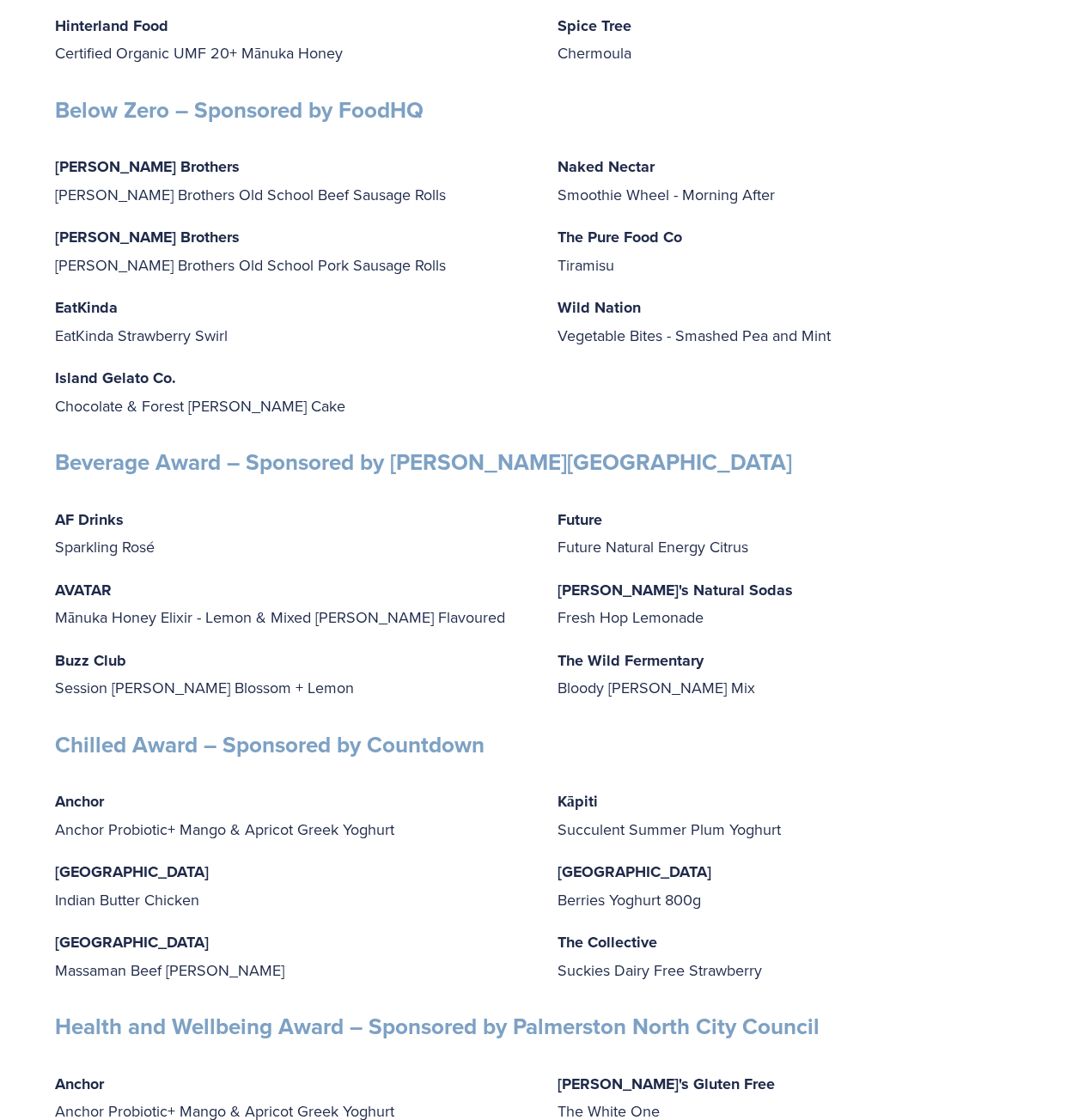
drag, startPoint x: 923, startPoint y: 827, endPoint x: 917, endPoint y: 762, distance: 65.3
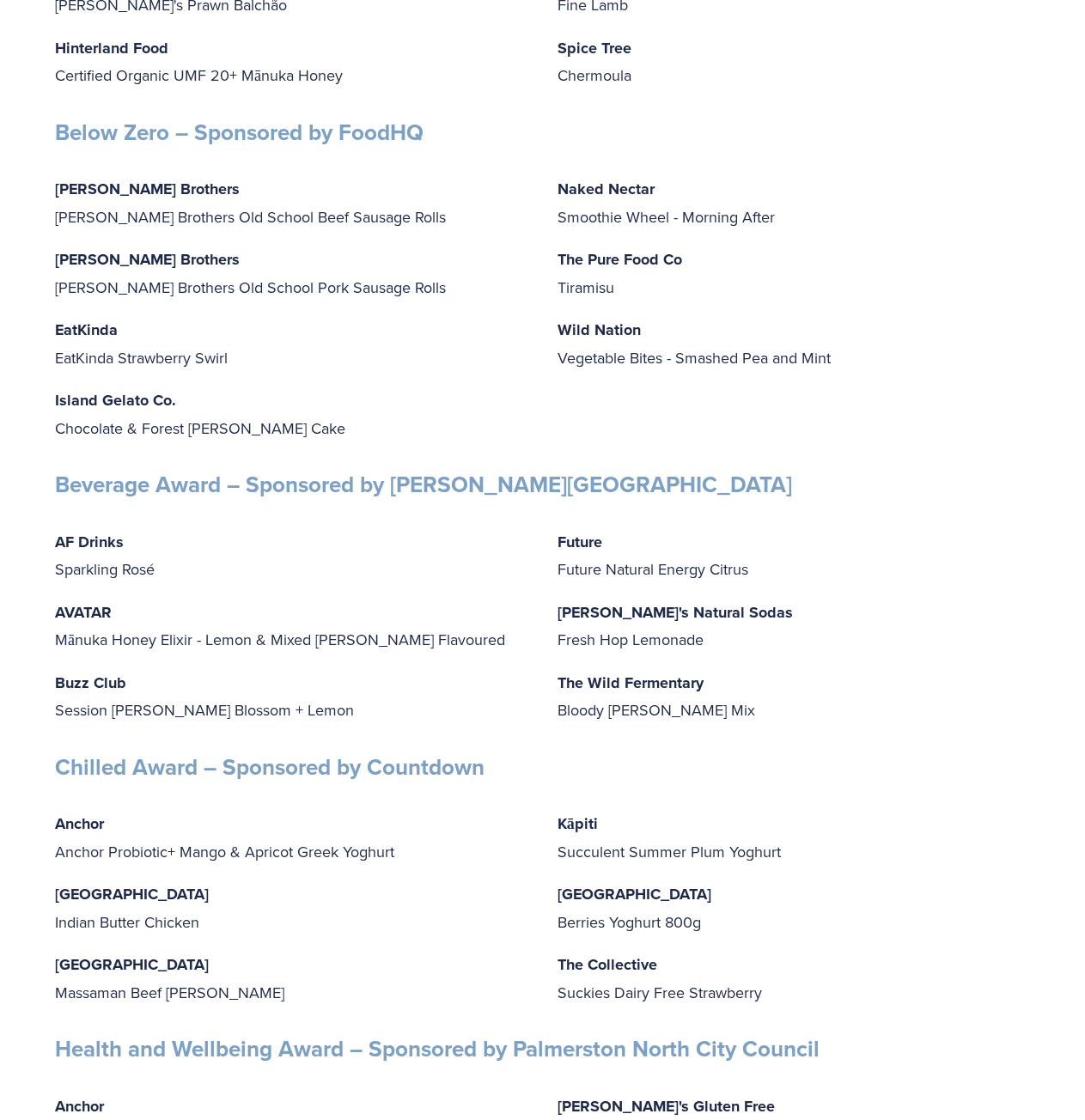
drag, startPoint x: 947, startPoint y: 850, endPoint x: 931, endPoint y: 826, distance: 28.8
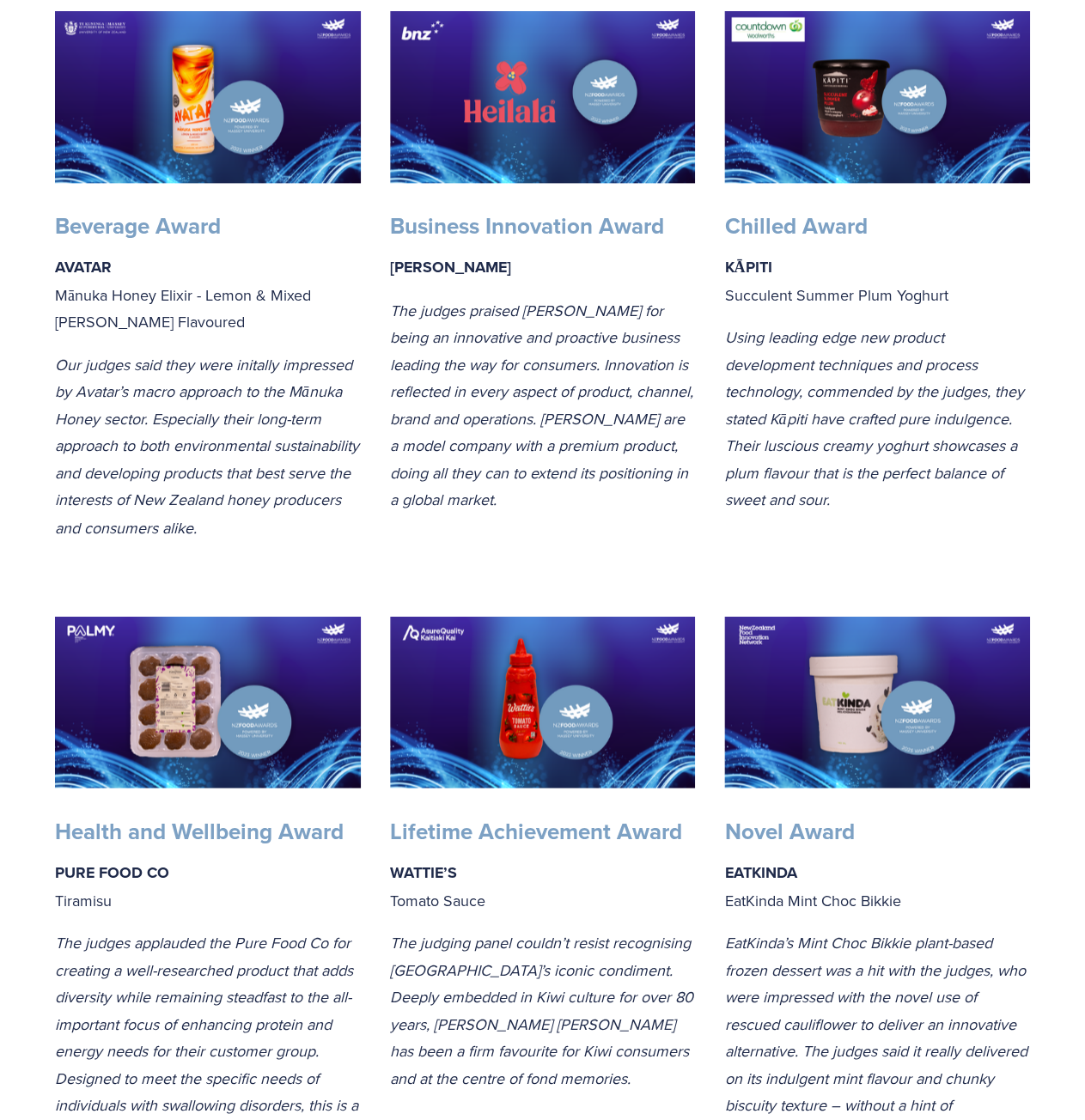
scroll to position [0, 0]
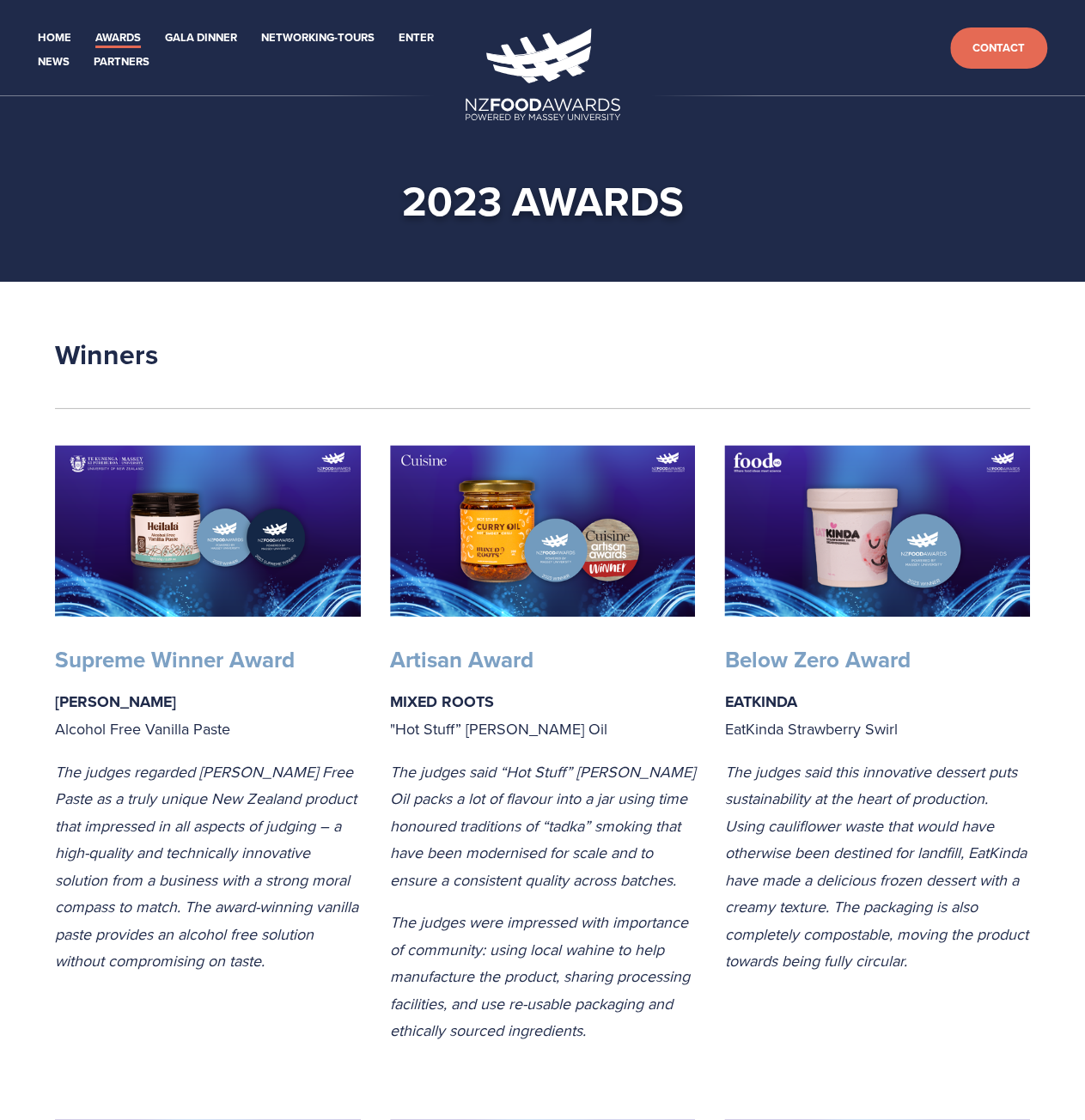
drag, startPoint x: 945, startPoint y: 866, endPoint x: 923, endPoint y: 426, distance: 440.5
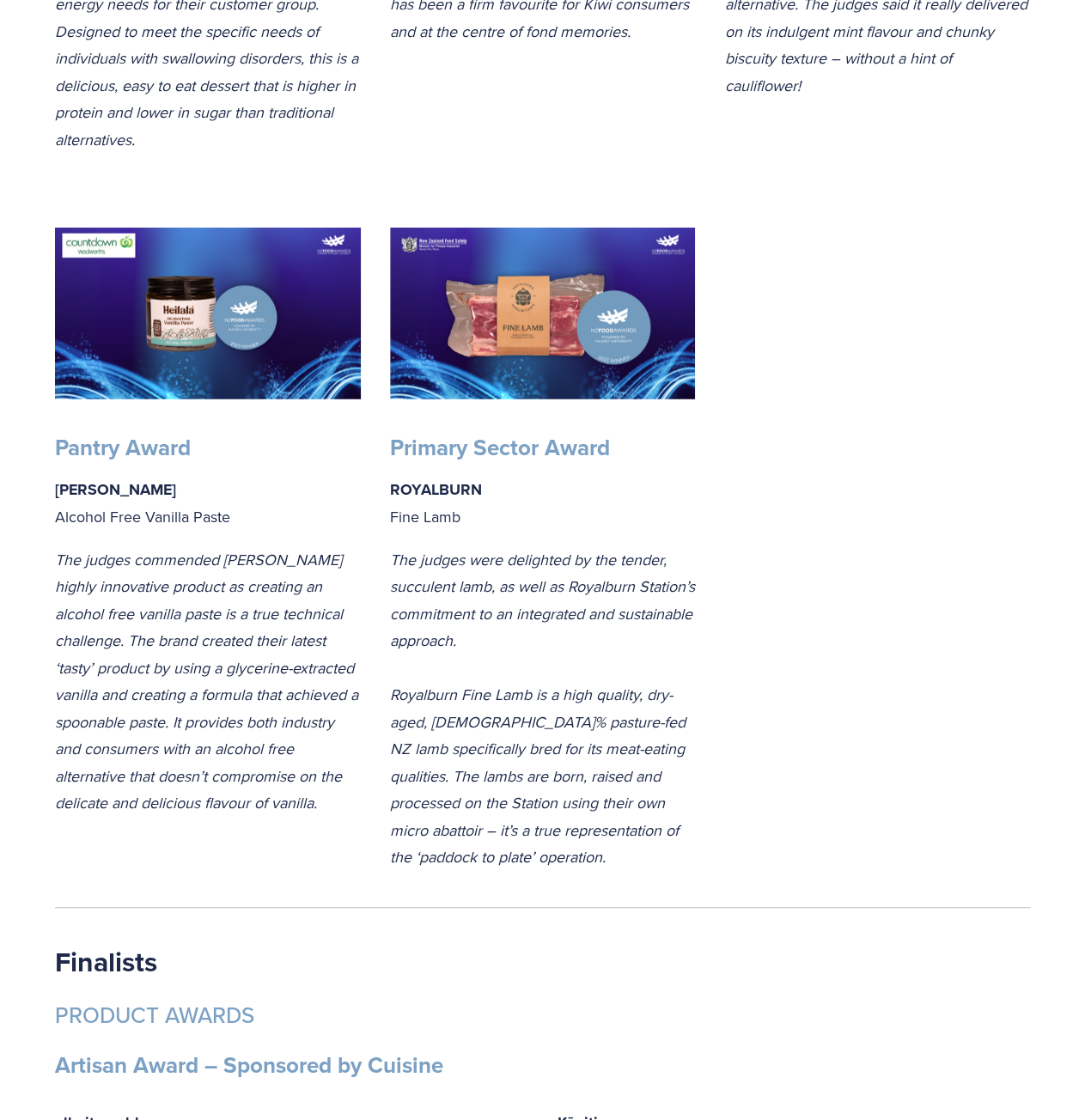
drag, startPoint x: 576, startPoint y: 332, endPoint x: 560, endPoint y: 509, distance: 177.7
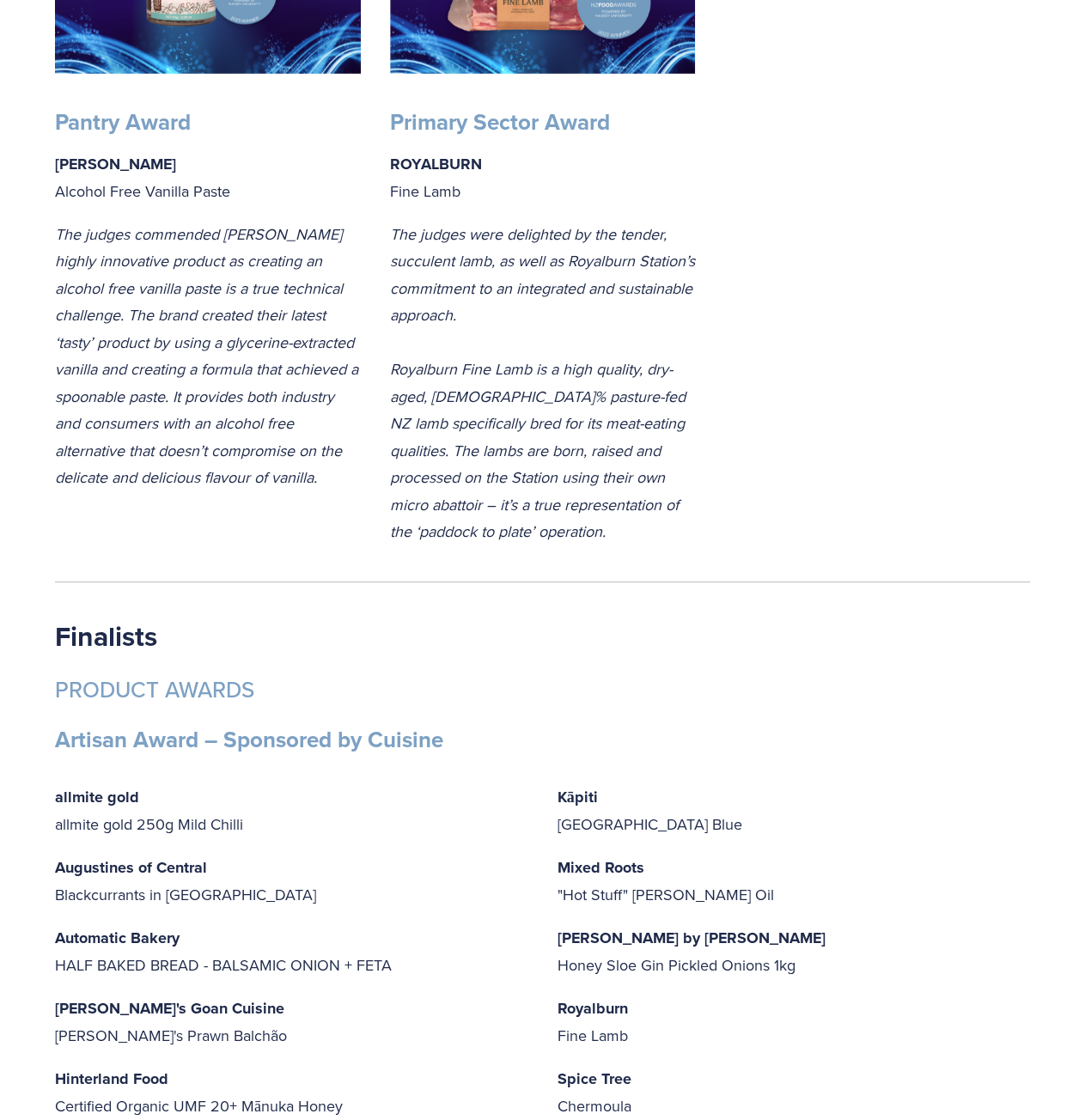
scroll to position [2614, 0]
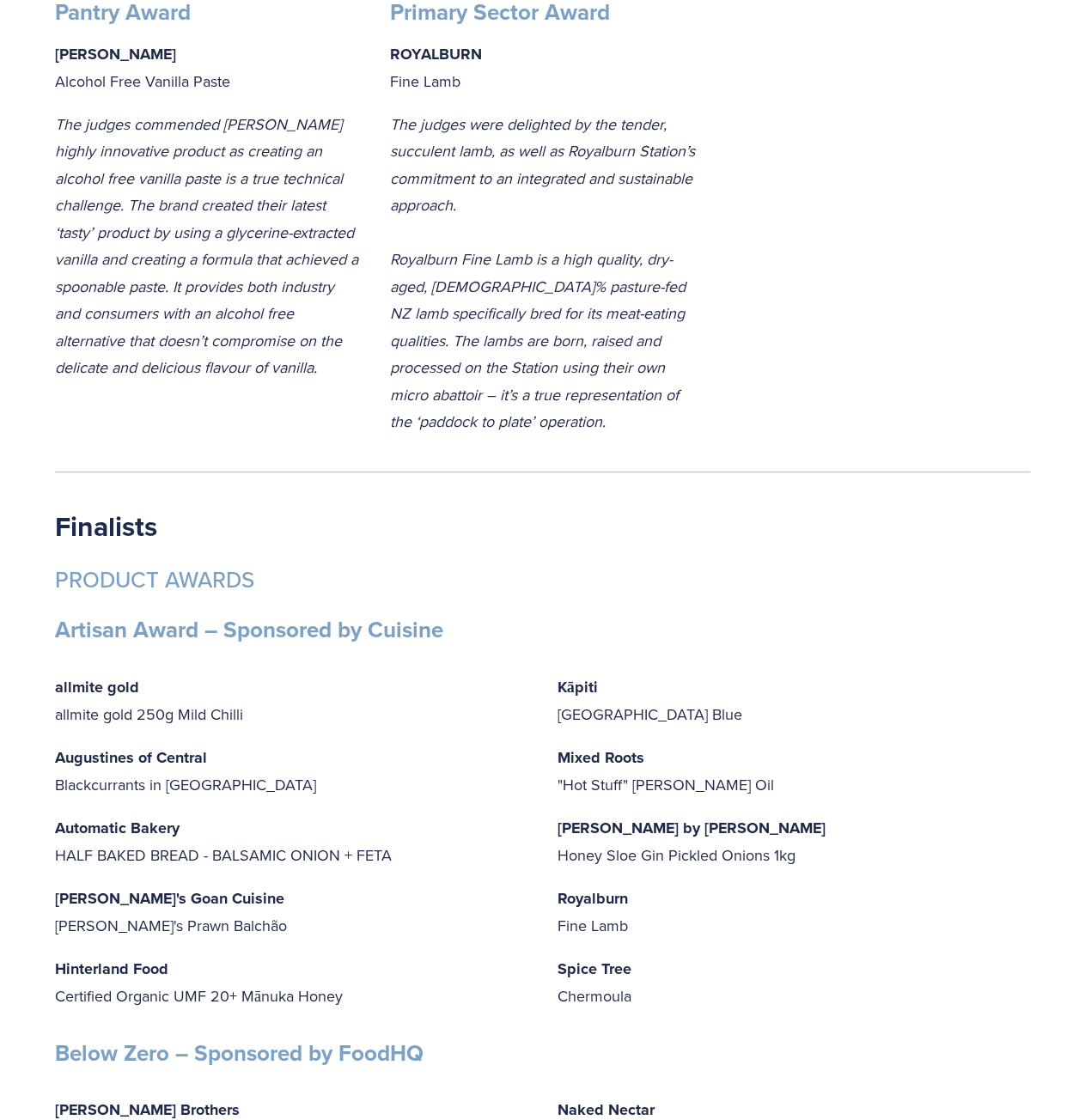
drag, startPoint x: 834, startPoint y: 458, endPoint x: 759, endPoint y: 282, distance: 191.3
